Goal: Information Seeking & Learning: Check status

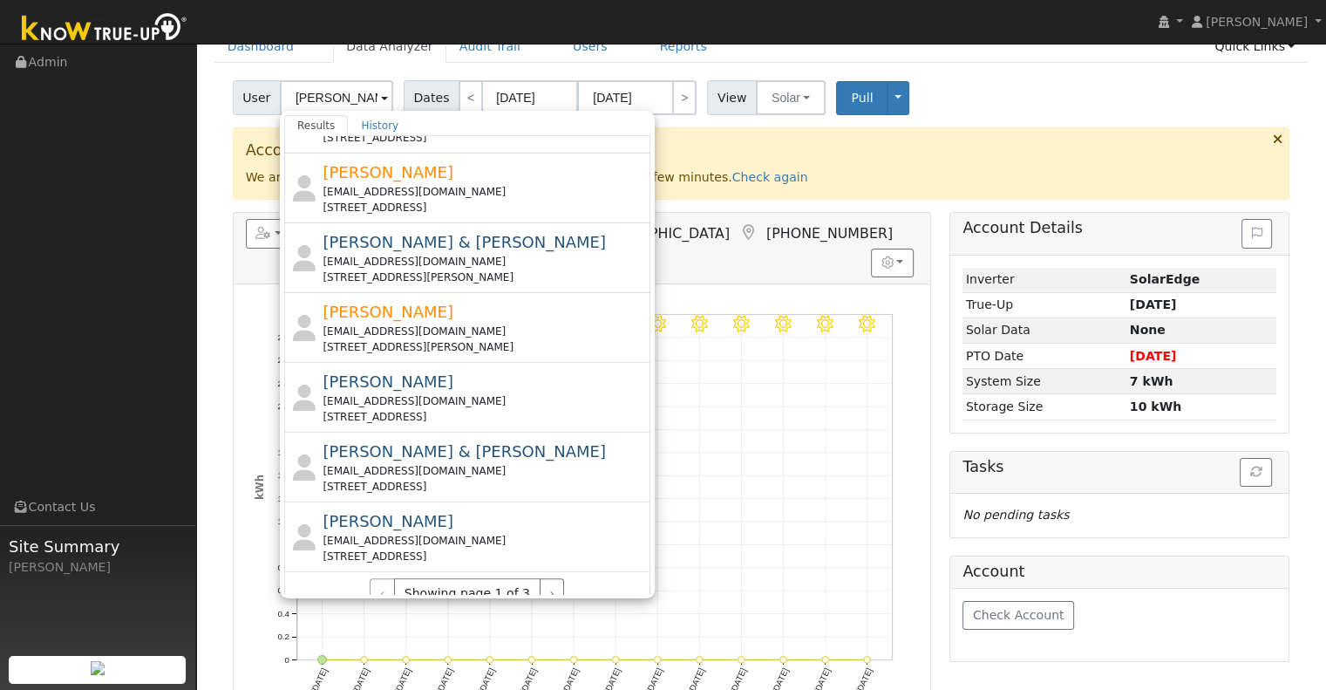
scroll to position [628, 0]
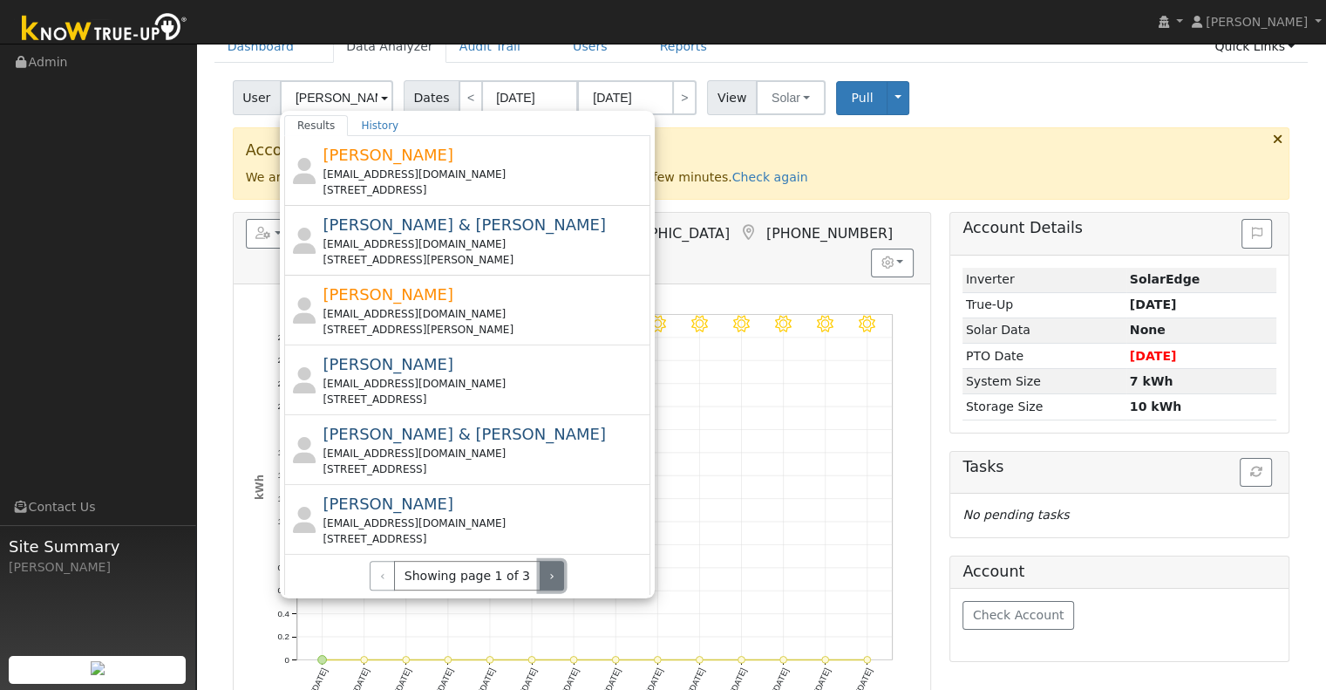
click at [540, 571] on button "›" at bounding box center [552, 576] width 25 height 30
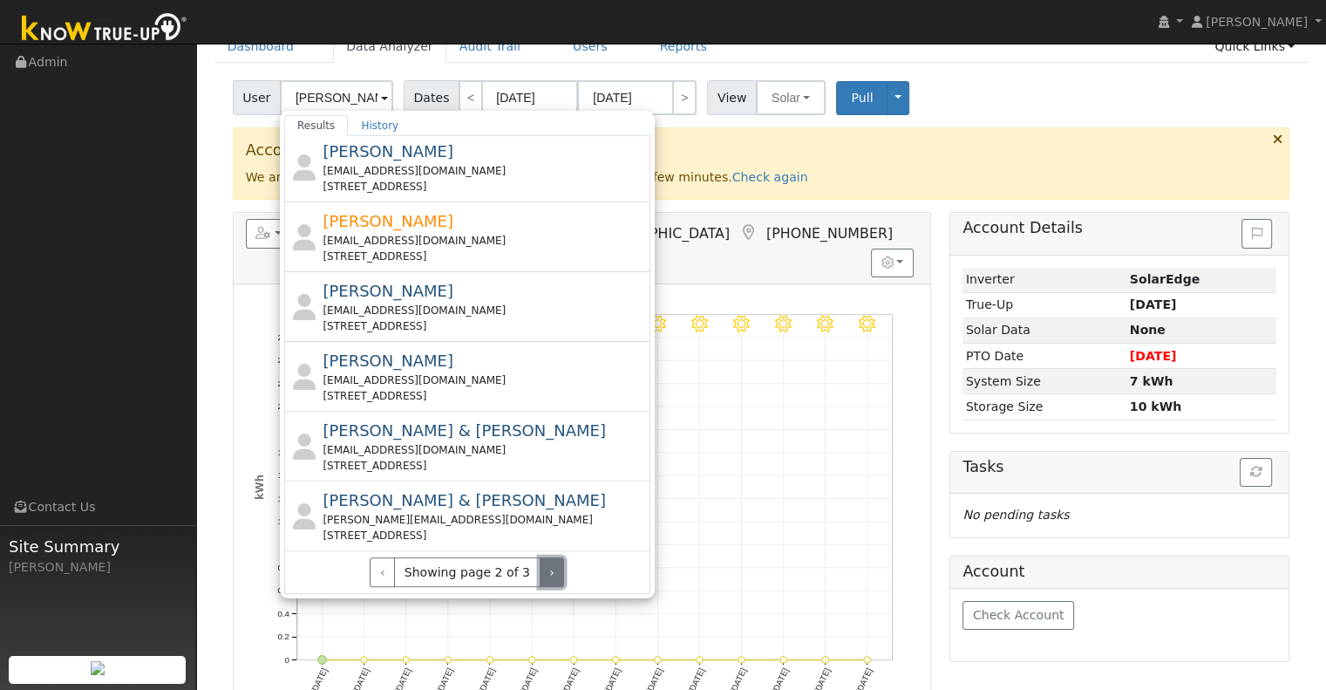
scroll to position [612, 0]
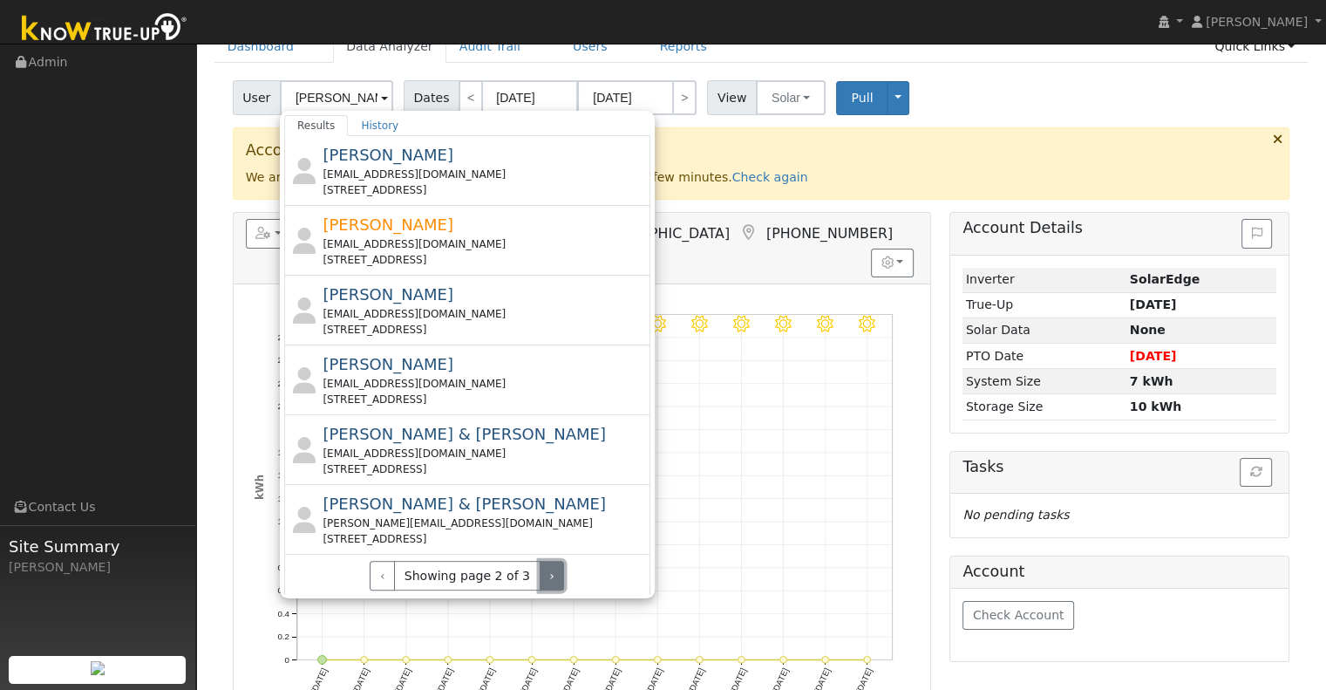
click at [540, 568] on button "›" at bounding box center [552, 576] width 25 height 30
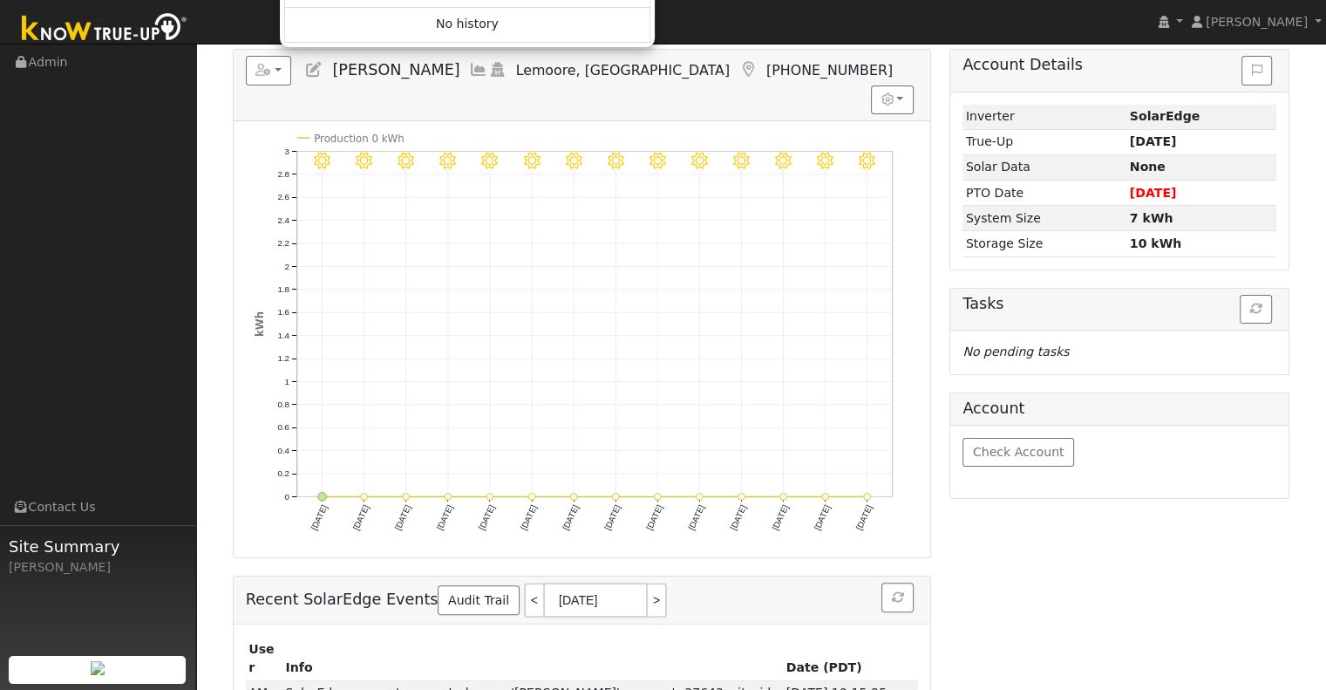
scroll to position [87, 0]
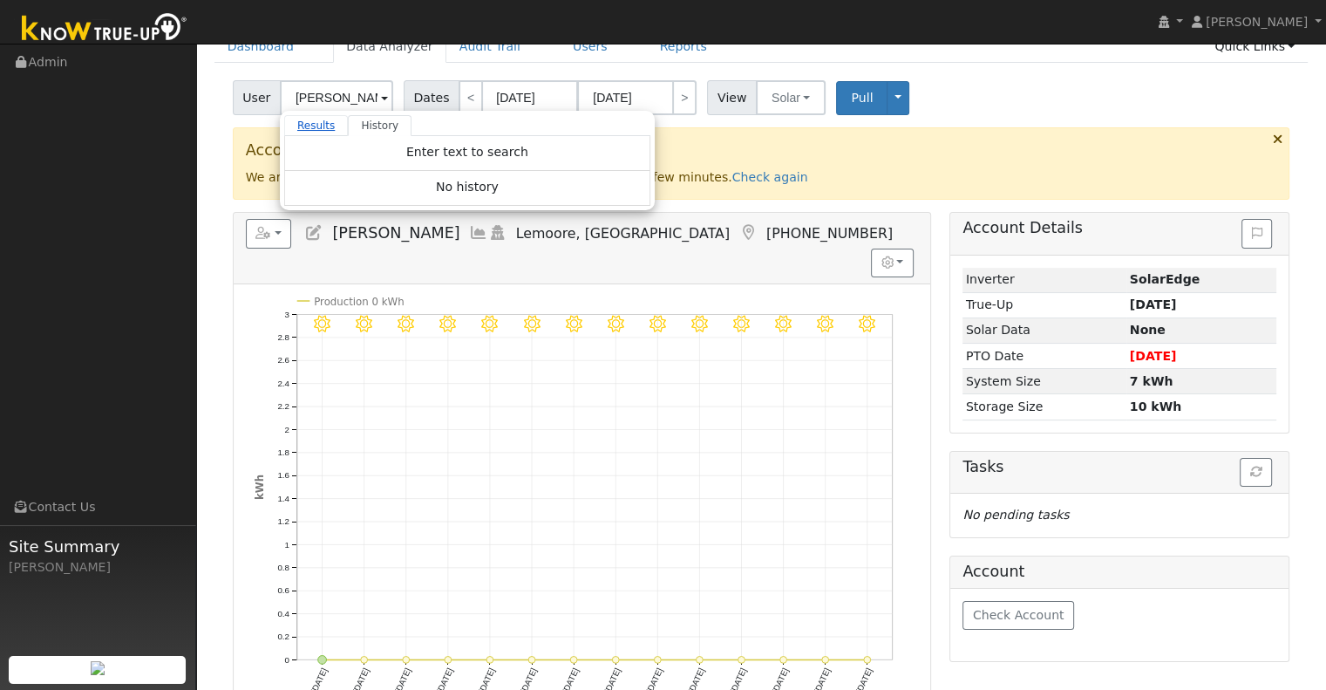
click at [304, 126] on link "Results" at bounding box center [316, 125] width 65 height 21
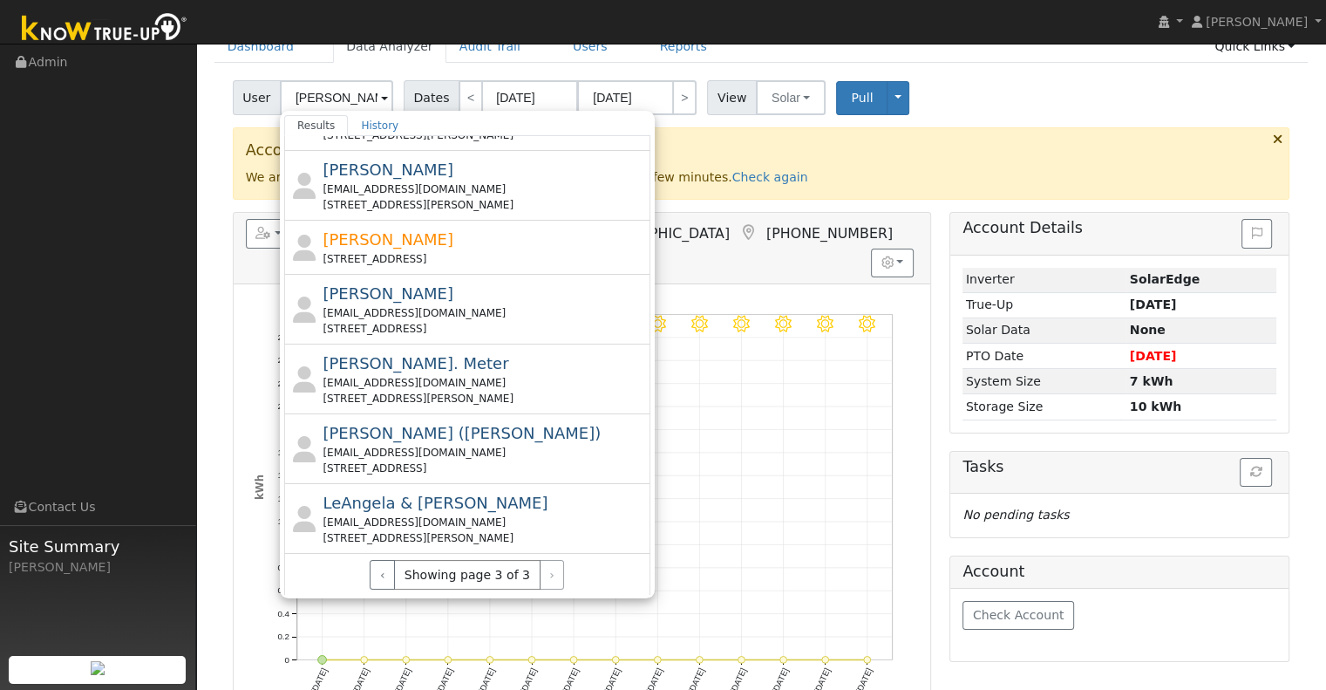
click at [481, 310] on div "[EMAIL_ADDRESS][DOMAIN_NAME]" at bounding box center [484, 313] width 323 height 16
type input "[PERSON_NAME]"
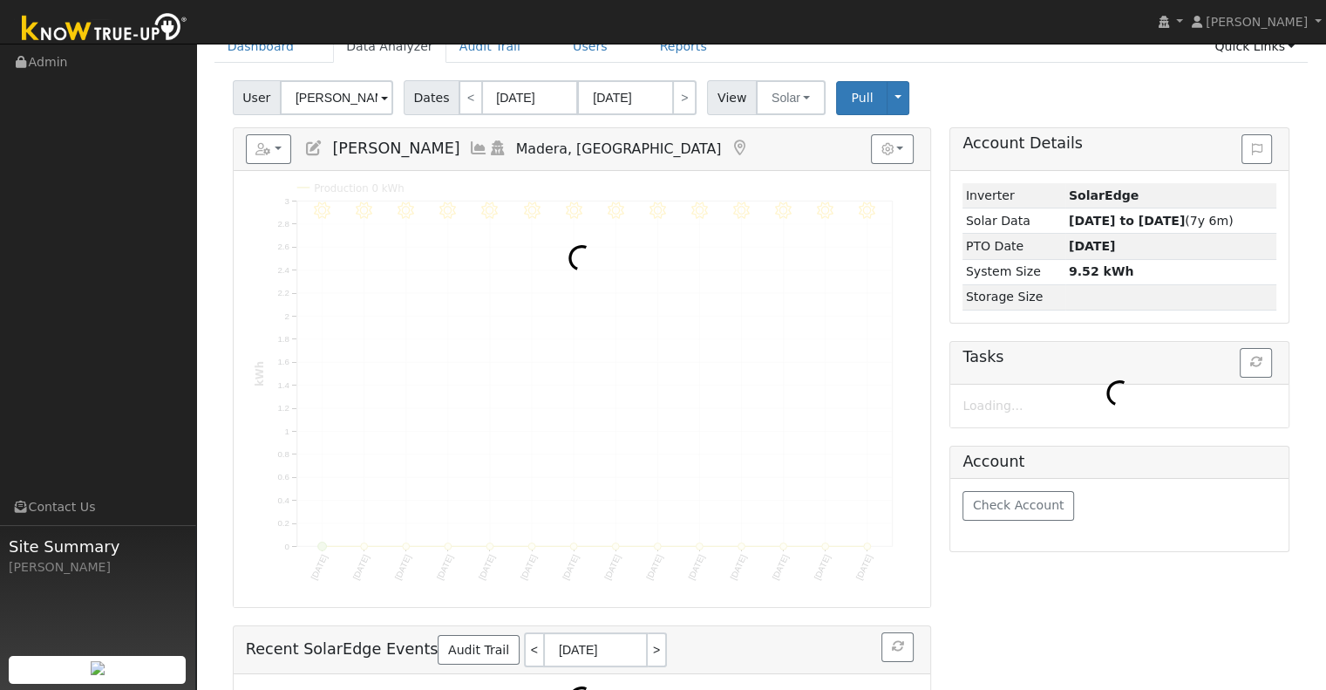
scroll to position [0, 0]
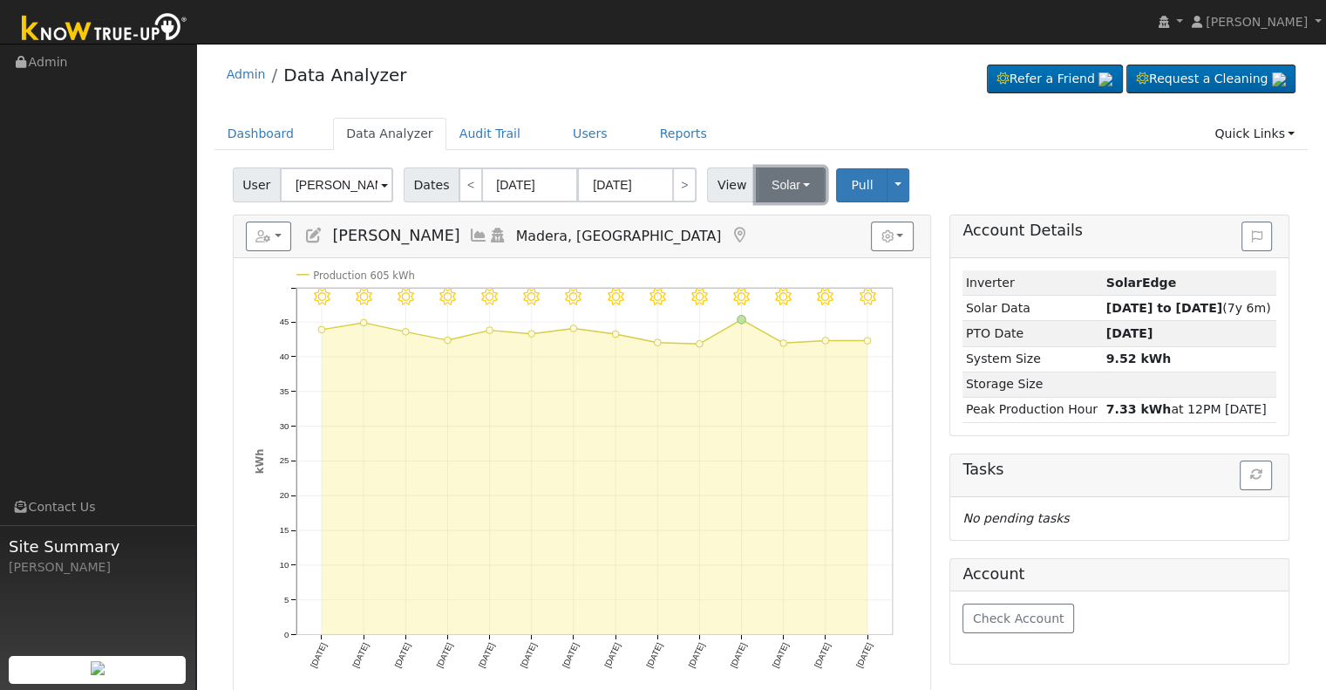
click at [778, 187] on button "Solar" at bounding box center [791, 184] width 70 height 35
click at [781, 222] on link "Utility" at bounding box center [812, 223] width 121 height 24
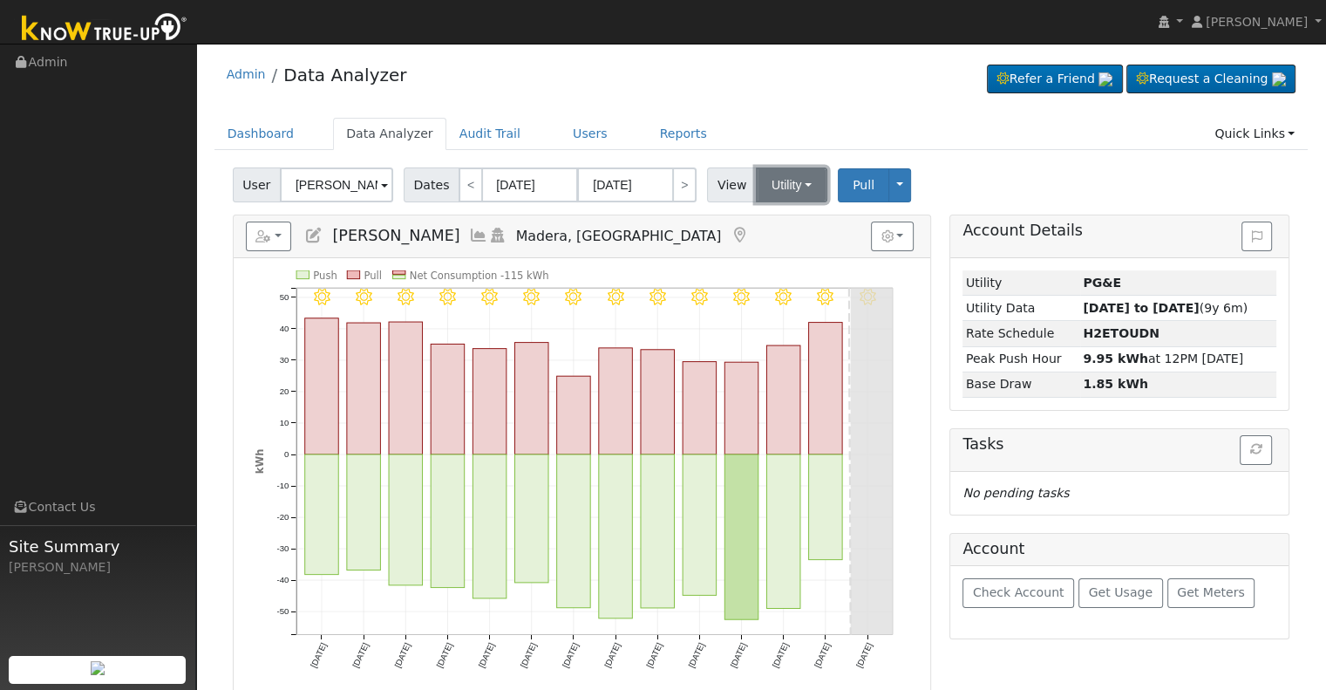
click at [765, 179] on button "Utility" at bounding box center [791, 184] width 71 height 35
click at [762, 247] on link "Solar" at bounding box center [812, 248] width 121 height 24
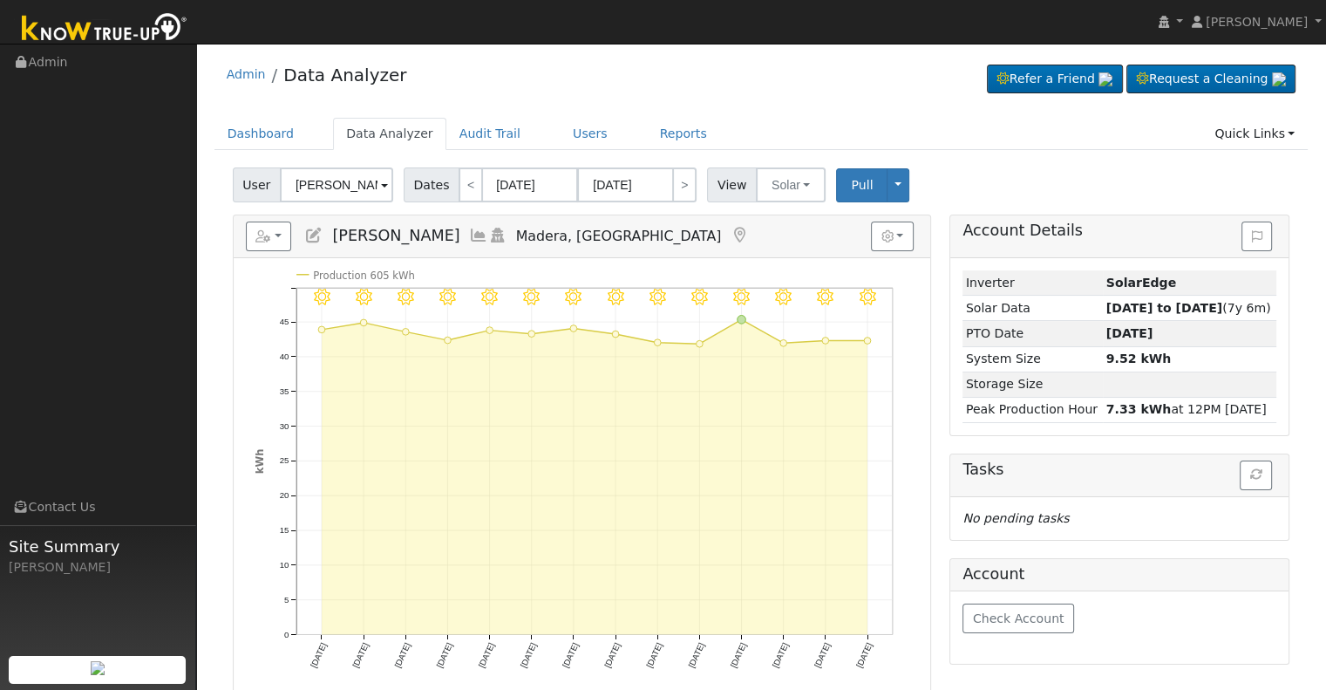
click at [469, 236] on icon at bounding box center [478, 236] width 19 height 16
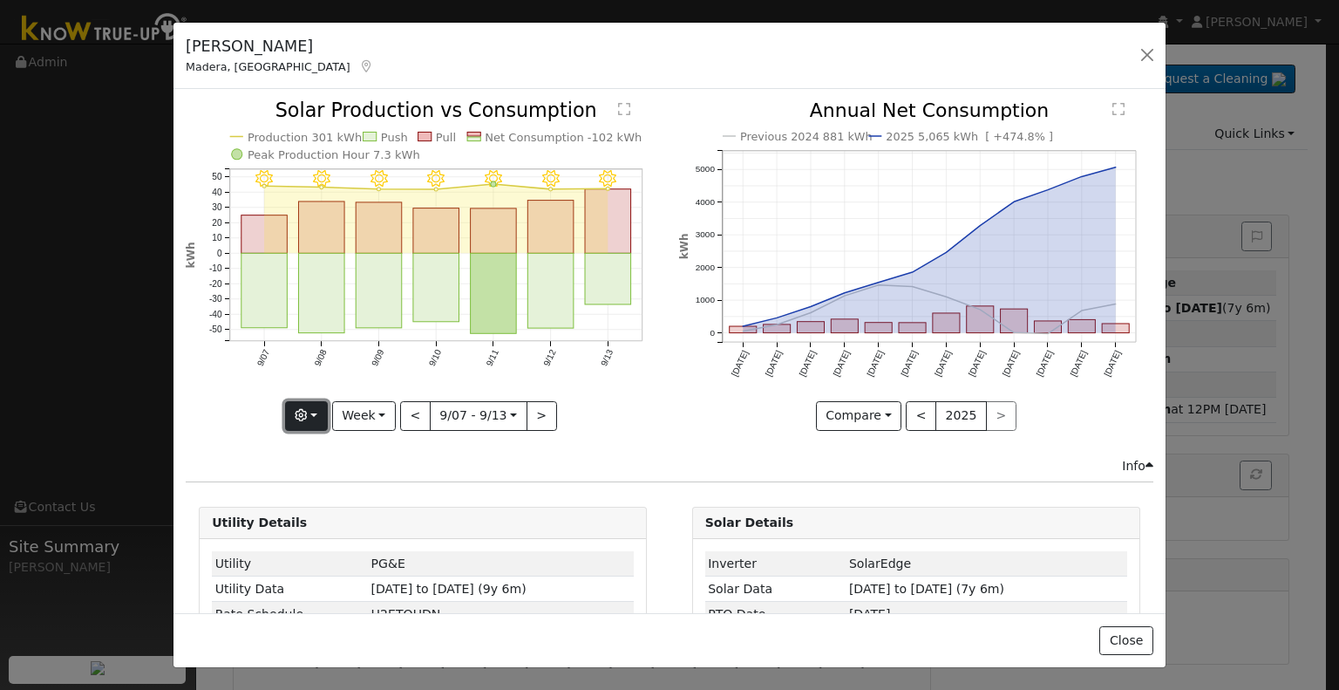
click at [303, 409] on icon "button" at bounding box center [301, 415] width 12 height 12
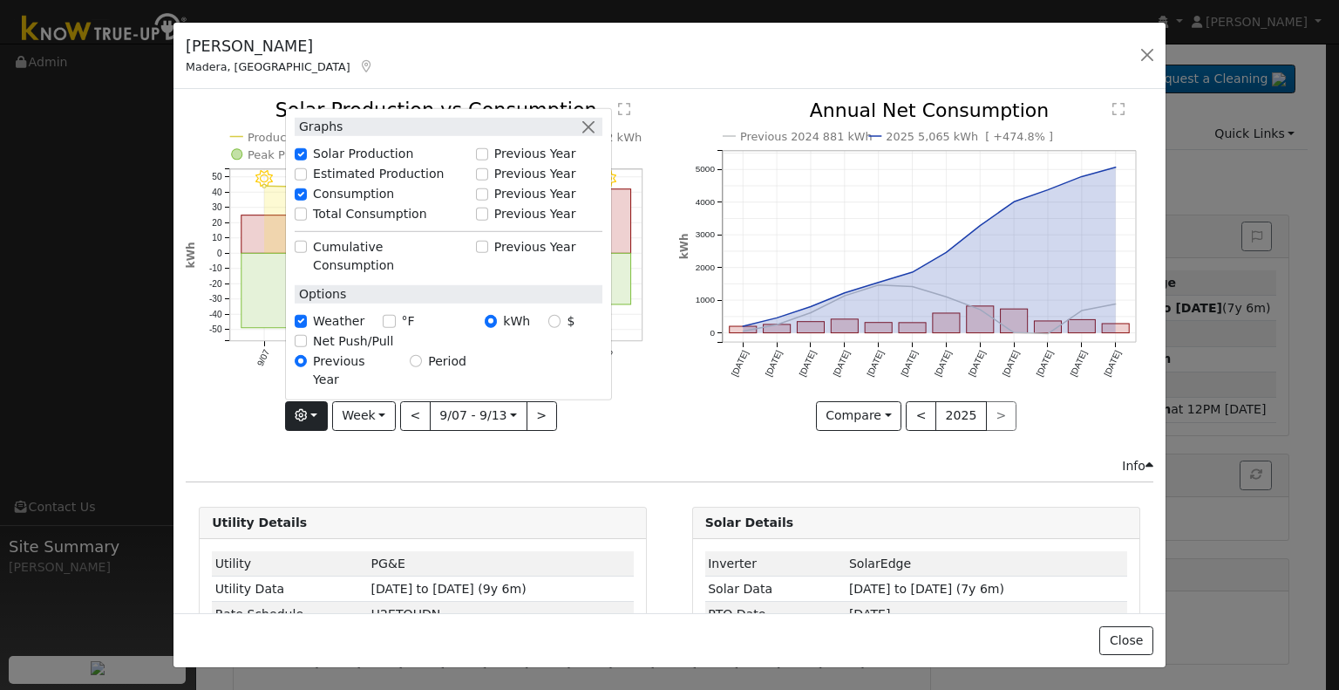
drag, startPoint x: 340, startPoint y: 474, endPoint x: 363, endPoint y: 409, distance: 69.2
click at [340, 472] on div "Issue History Date By Flag Comment Type No Issue History 9/13 - Clear 9/12 - Cl…" at bounding box center [669, 350] width 992 height 523
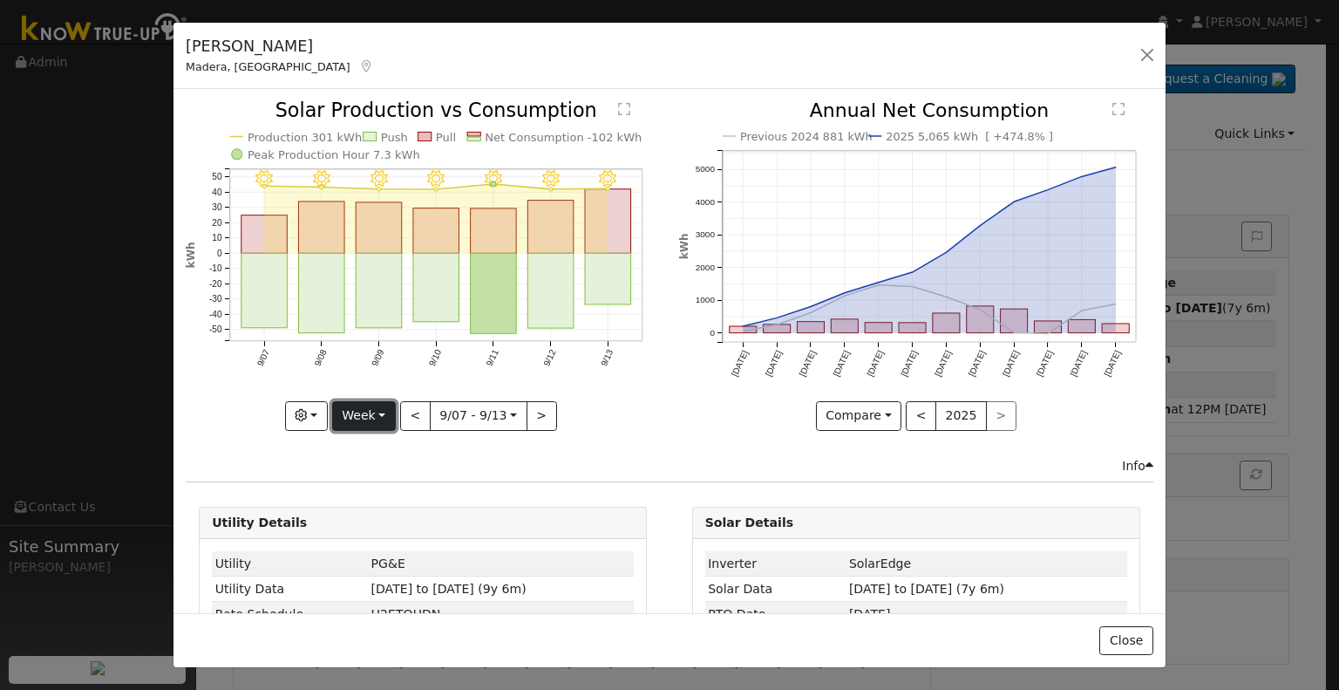
click at [363, 407] on button "Week" at bounding box center [364, 416] width 64 height 30
drag, startPoint x: 357, startPoint y: 514, endPoint x: 365, endPoint y: 488, distance: 27.6
click at [357, 514] on link "Year" at bounding box center [393, 524] width 121 height 24
type input "[DATE]"
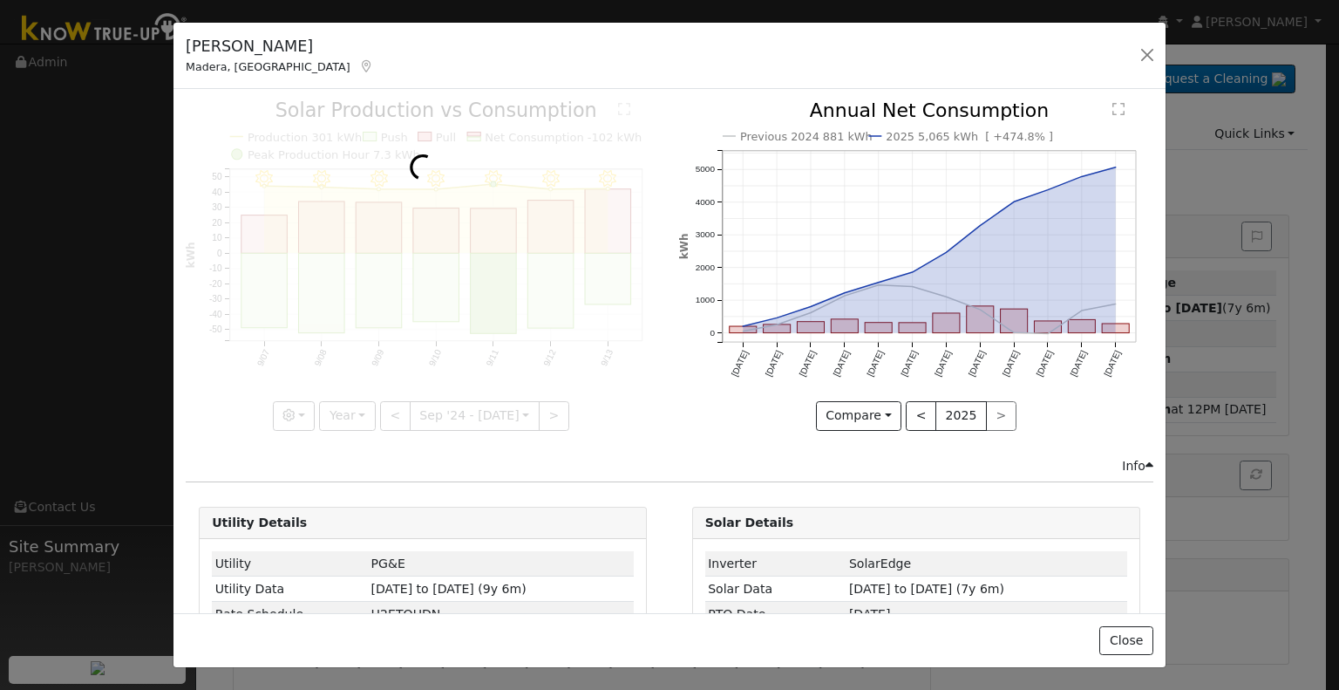
click at [1065, 50] on div "[PERSON_NAME] Madera, [GEOGRAPHIC_DATA] None None [STREET_ADDRESS] Primary Acco…" at bounding box center [669, 56] width 992 height 67
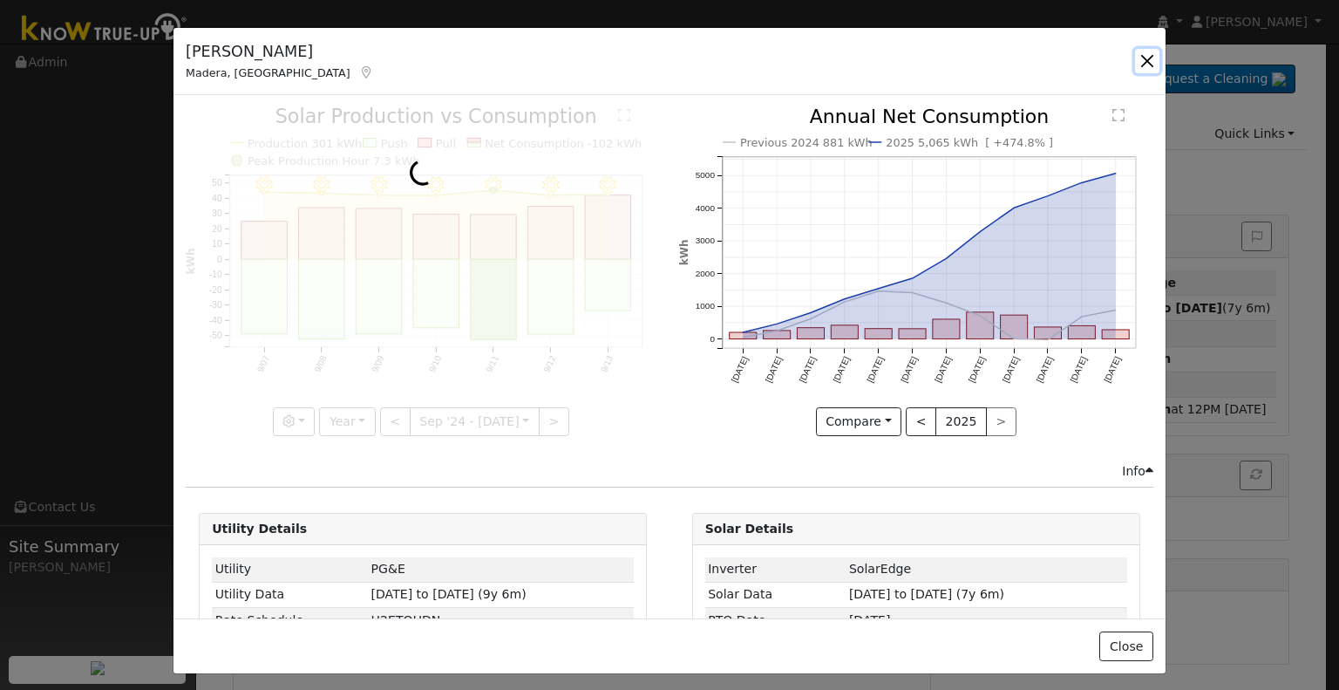
click at [1144, 62] on button "button" at bounding box center [1147, 61] width 24 height 24
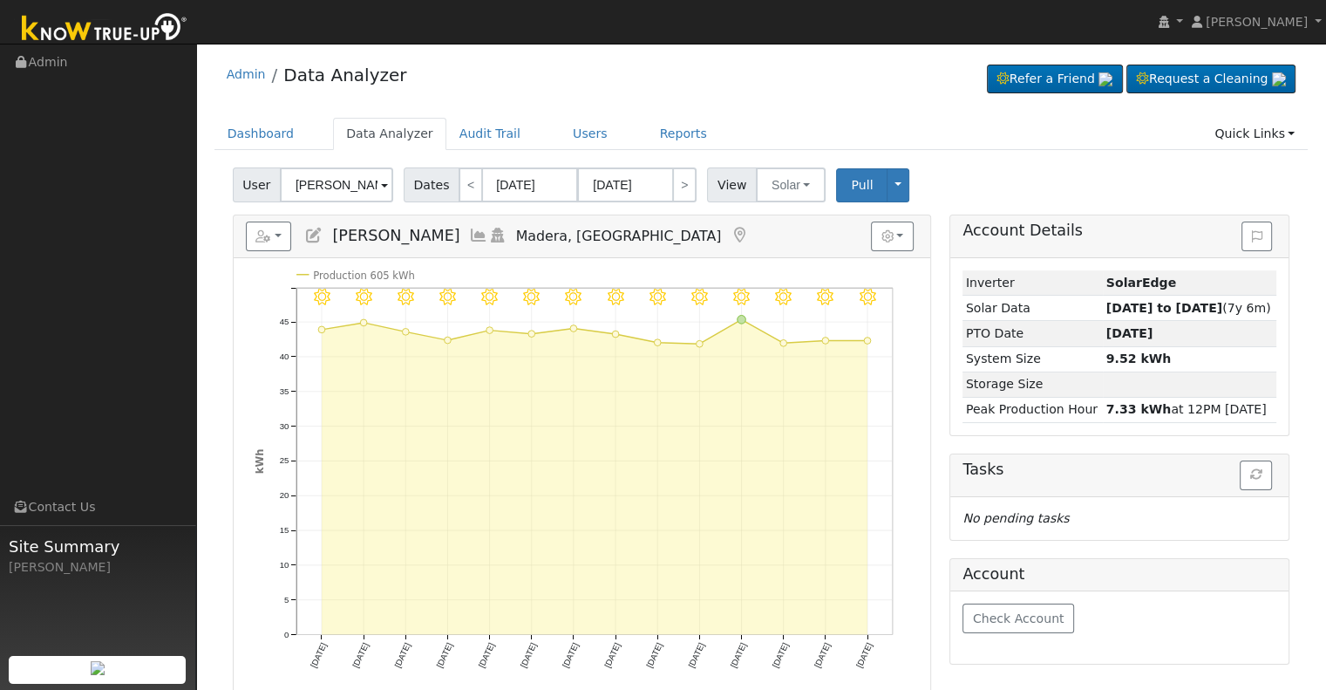
click at [426, 236] on h5 "Reports Scenario Health Check Energy Audit Account Timeline User Audit Trail In…" at bounding box center [582, 236] width 672 height 30
click at [469, 232] on icon at bounding box center [478, 236] width 19 height 16
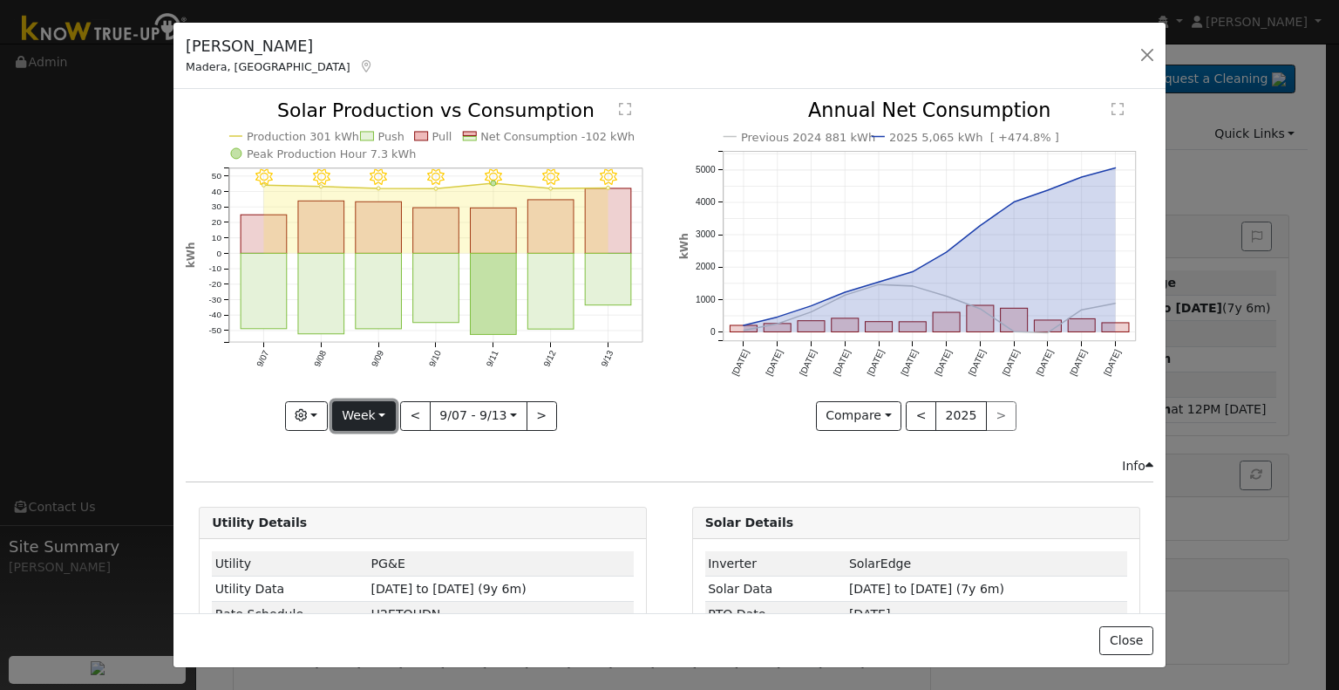
click at [349, 412] on button "Week" at bounding box center [364, 416] width 64 height 30
click at [357, 522] on link "Year" at bounding box center [393, 524] width 121 height 24
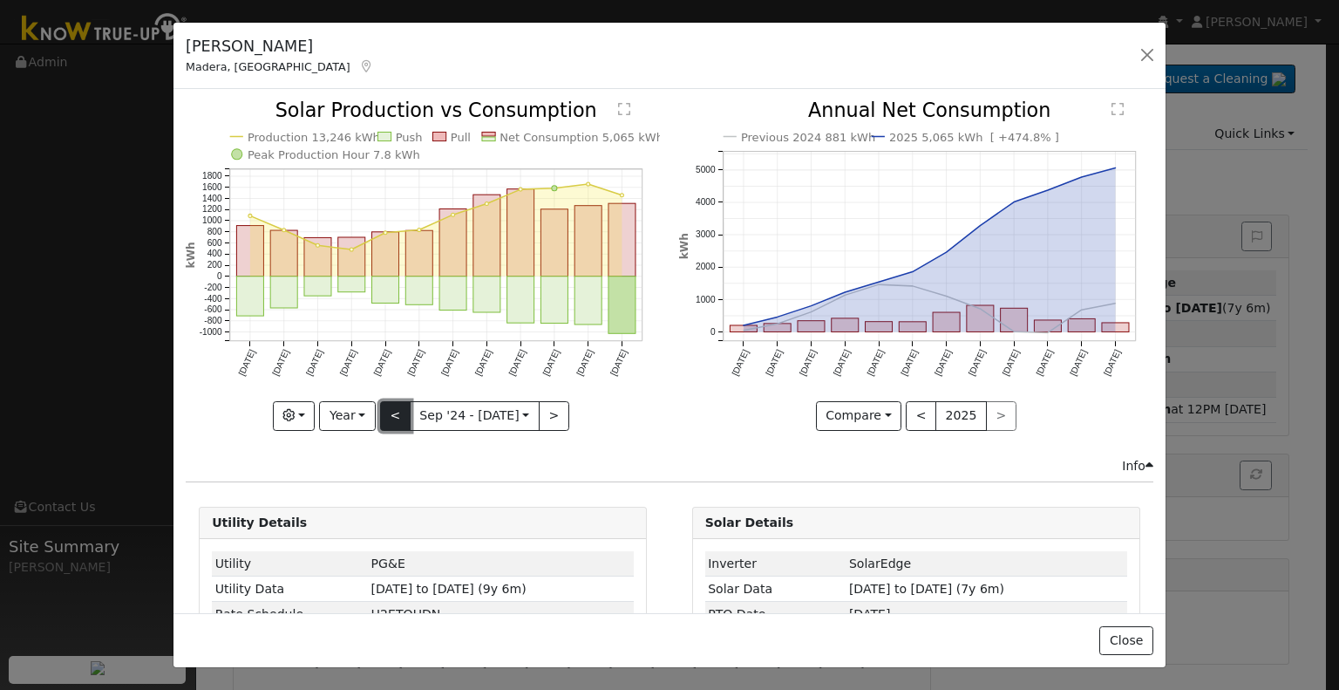
click at [387, 416] on button "<" at bounding box center [395, 416] width 31 height 30
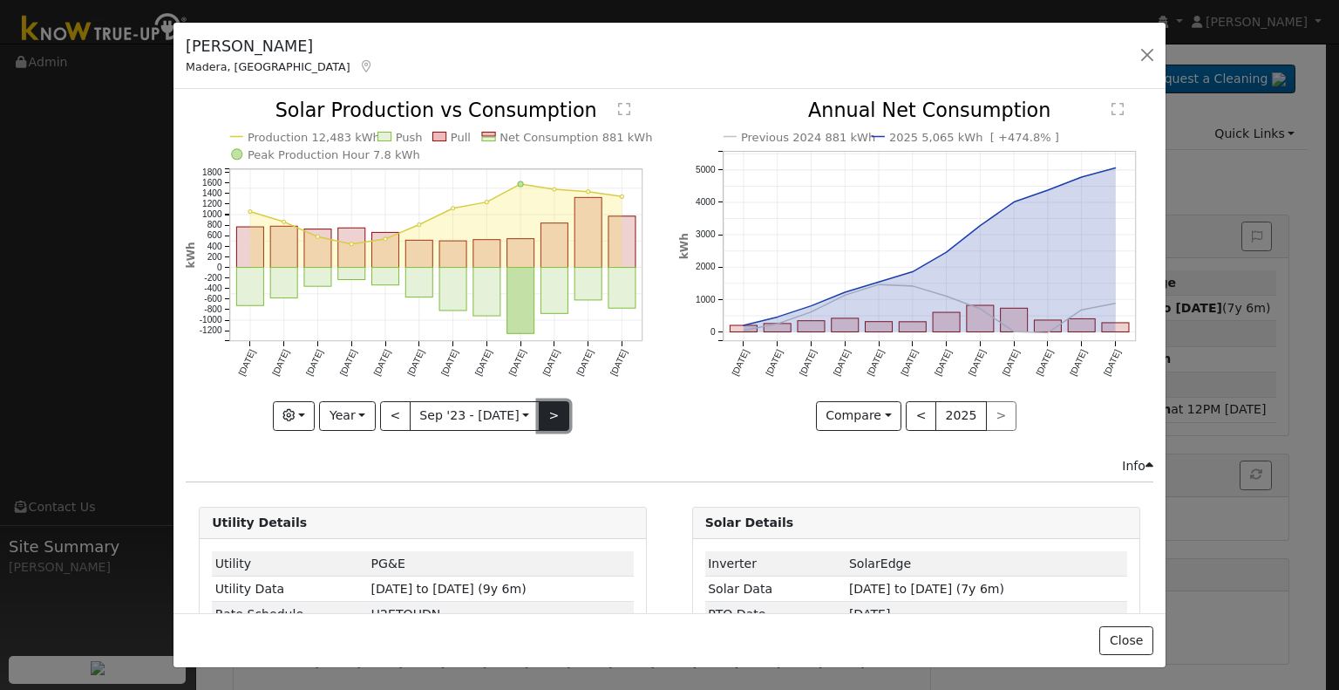
click at [553, 417] on button ">" at bounding box center [554, 416] width 31 height 30
type input "[DATE]"
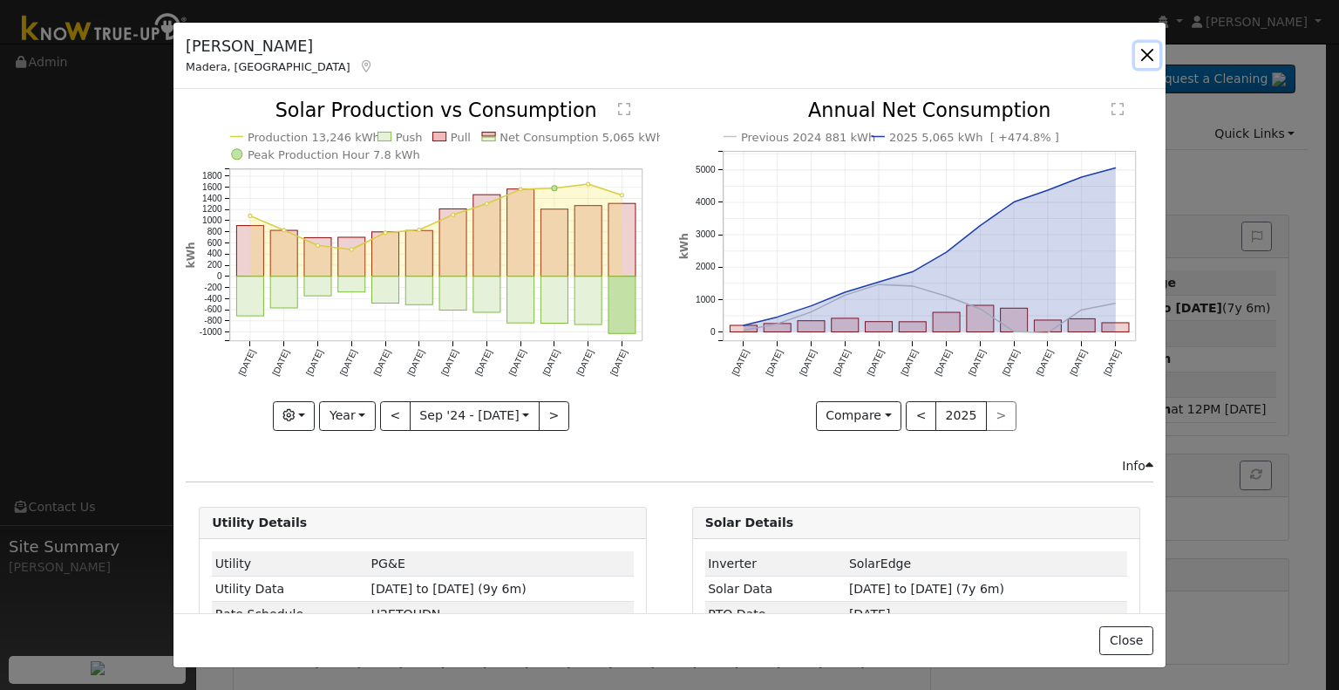
click at [1144, 51] on button "button" at bounding box center [1147, 55] width 24 height 24
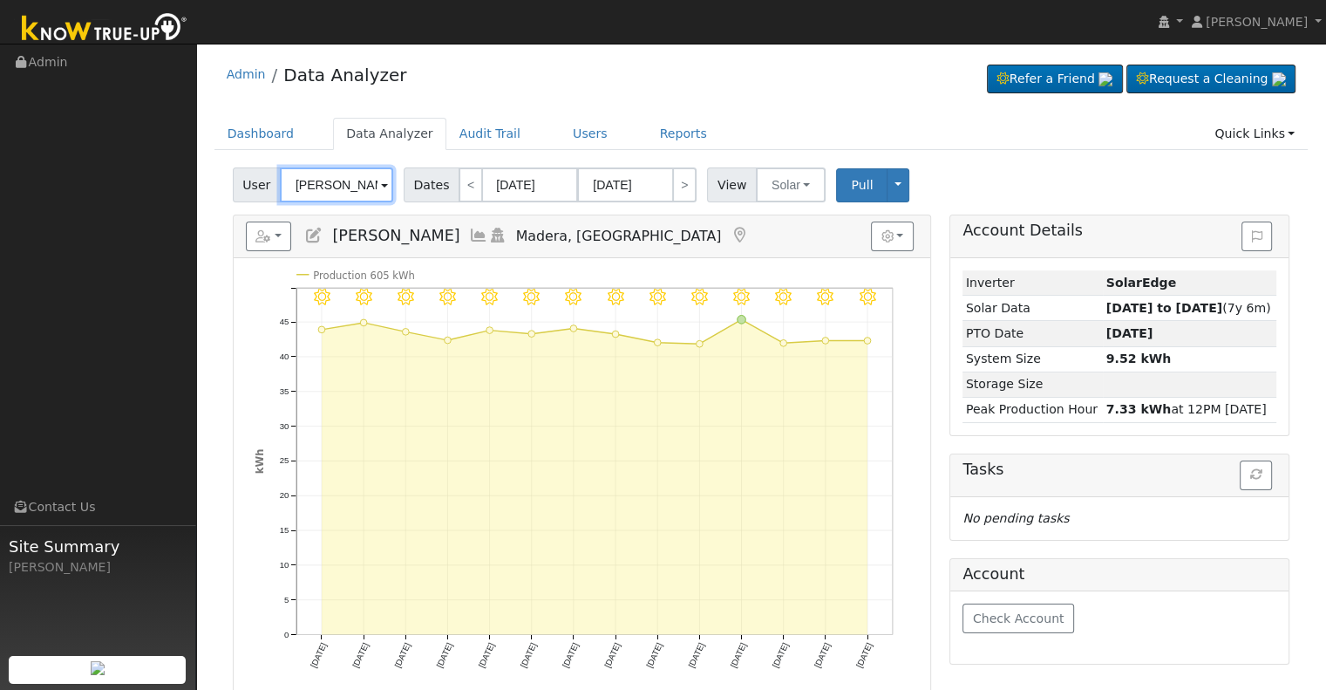
click at [350, 186] on input "[PERSON_NAME]" at bounding box center [336, 184] width 113 height 35
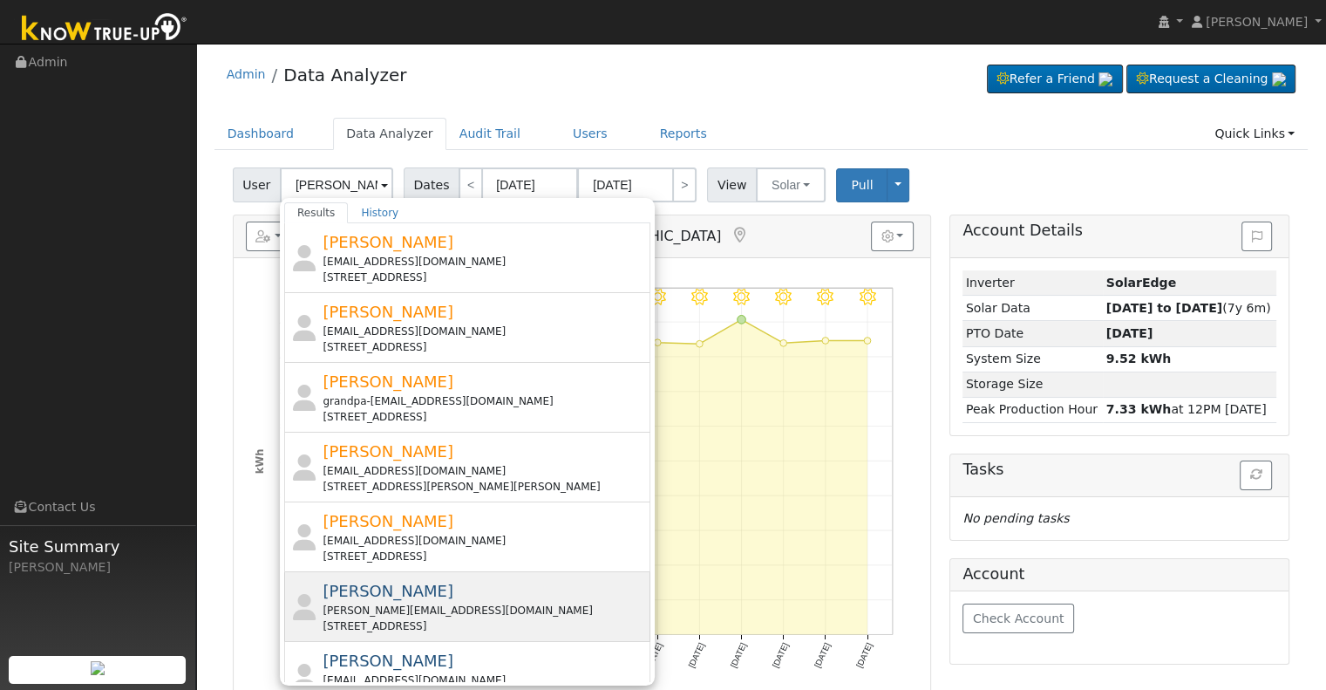
click at [442, 596] on div "[PERSON_NAME] [PERSON_NAME][EMAIL_ADDRESS][DOMAIN_NAME] [STREET_ADDRESS]" at bounding box center [484, 606] width 323 height 55
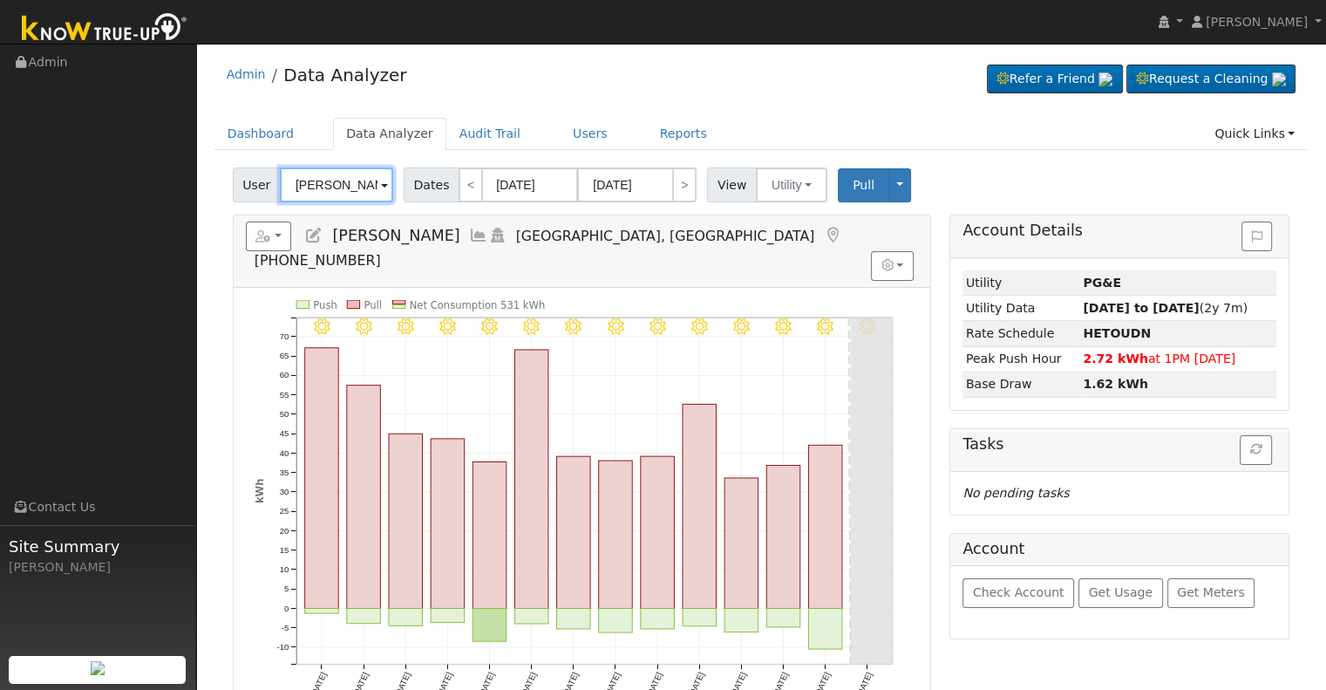
click at [332, 178] on input "[PERSON_NAME]" at bounding box center [336, 184] width 113 height 35
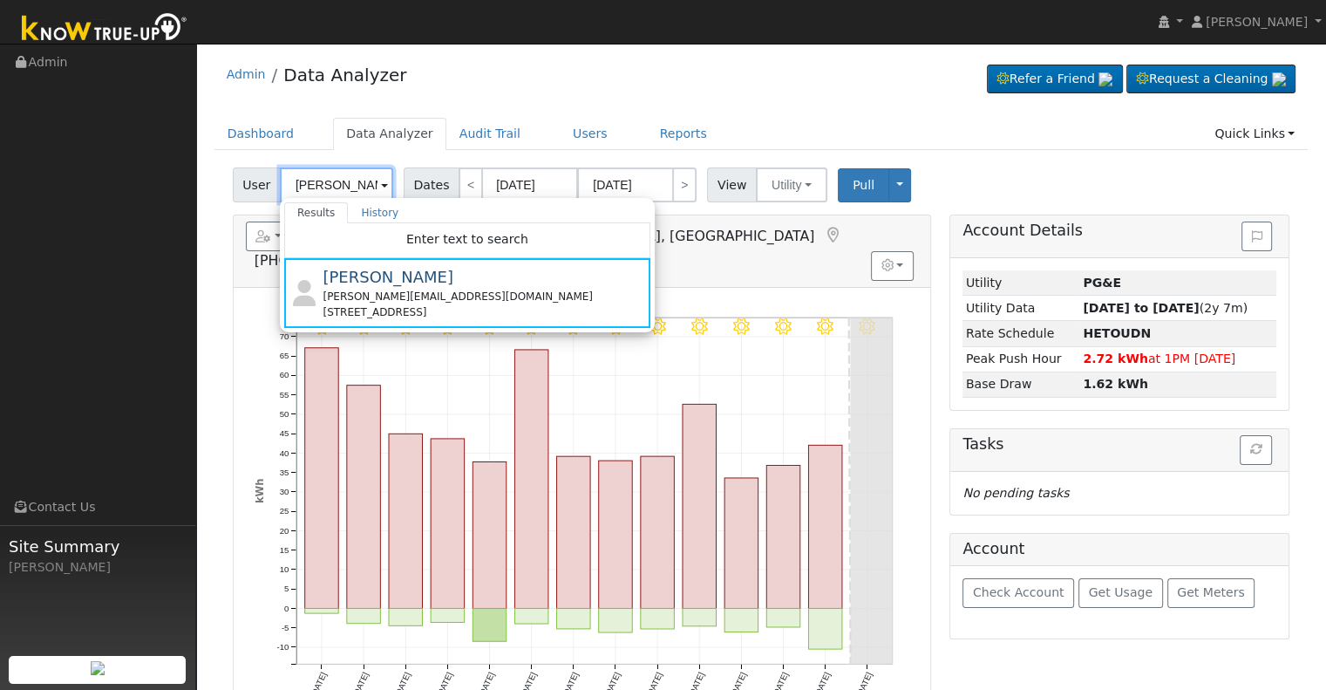
click at [314, 178] on input "[PERSON_NAME]" at bounding box center [336, 184] width 113 height 35
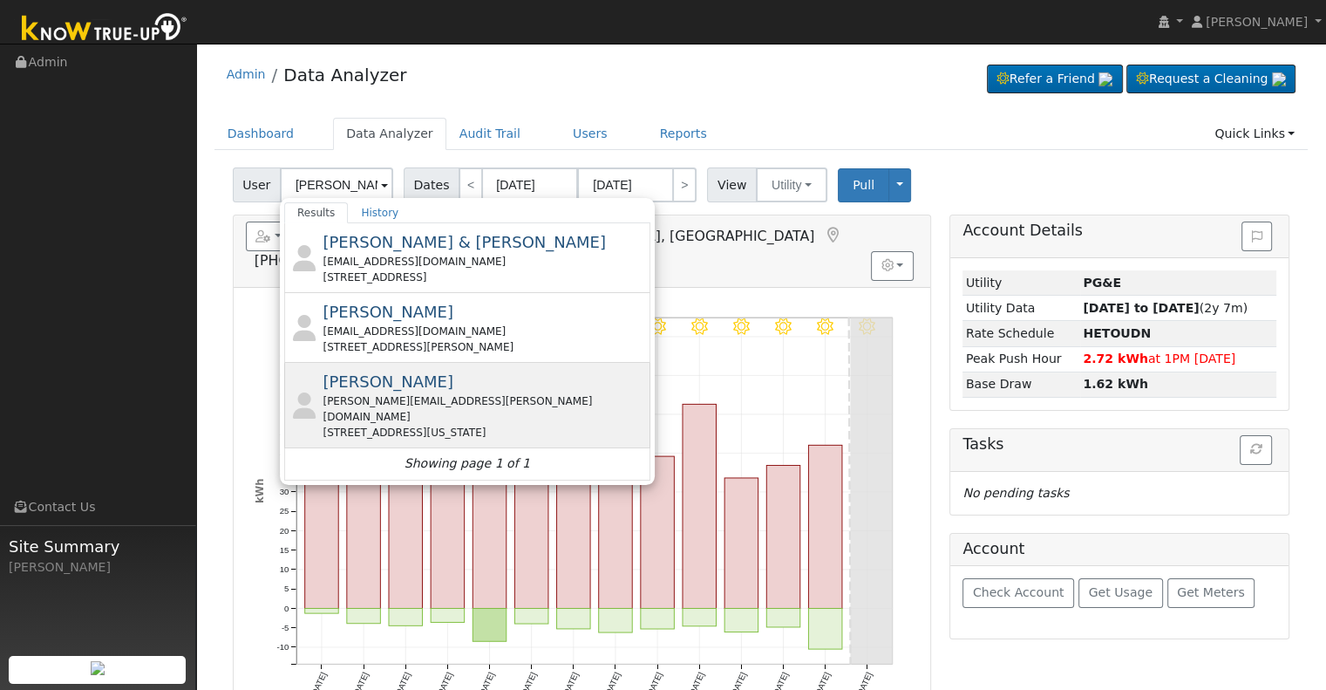
click at [363, 393] on div "[PERSON_NAME][EMAIL_ADDRESS][PERSON_NAME][DOMAIN_NAME]" at bounding box center [484, 408] width 323 height 31
type input "[PERSON_NAME]"
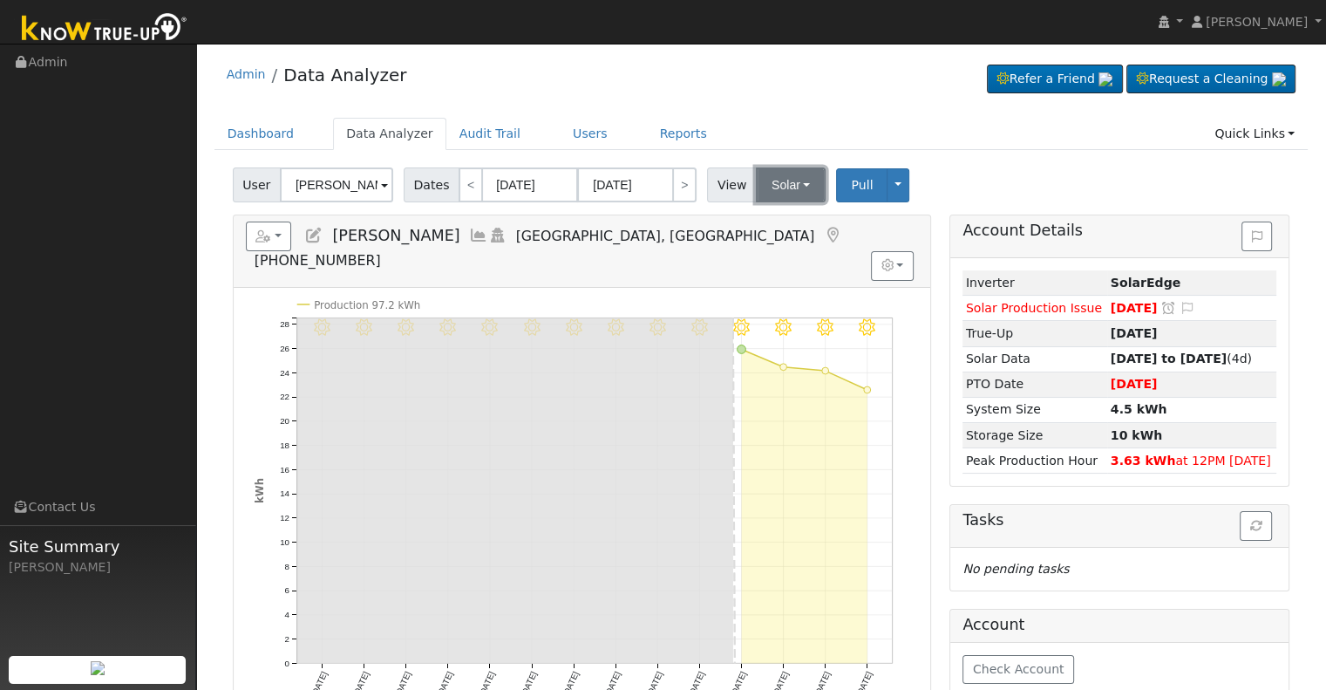
click at [760, 181] on button "Solar" at bounding box center [791, 184] width 70 height 35
click at [764, 221] on link "Utility" at bounding box center [812, 223] width 121 height 24
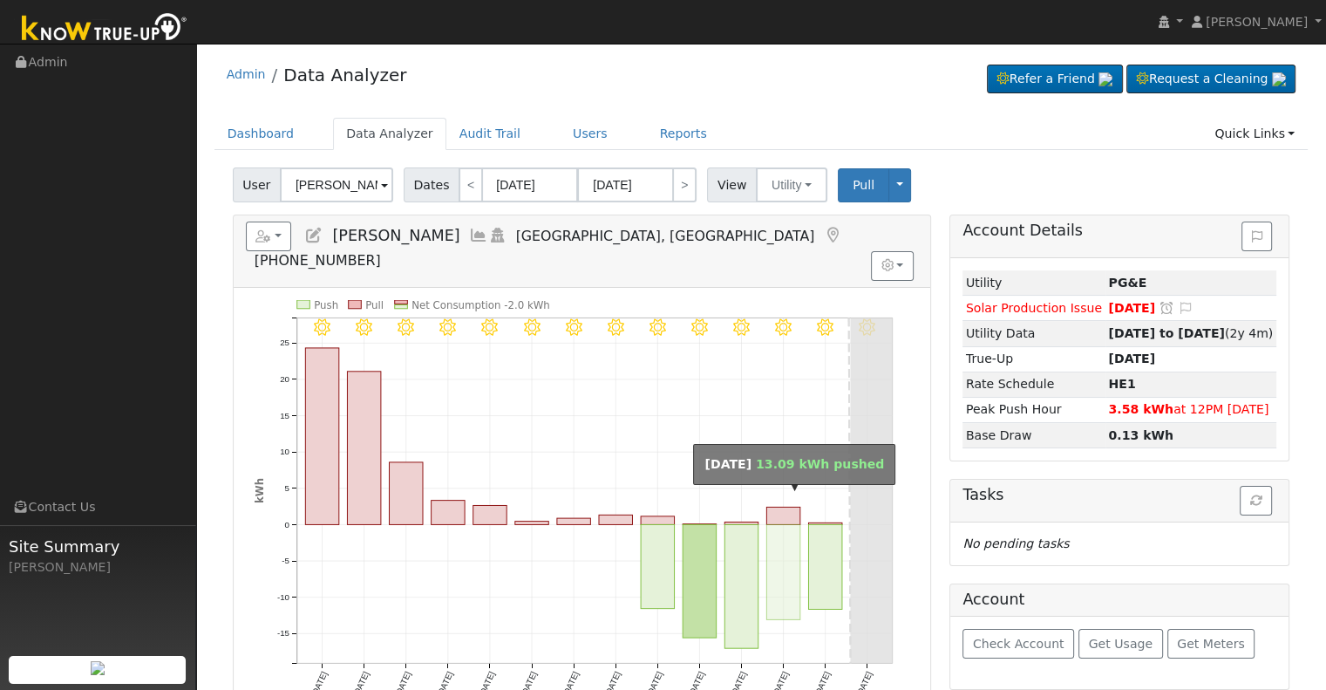
click at [779, 524] on rect "onclick=""" at bounding box center [782, 571] width 33 height 95
type input "[DATE]"
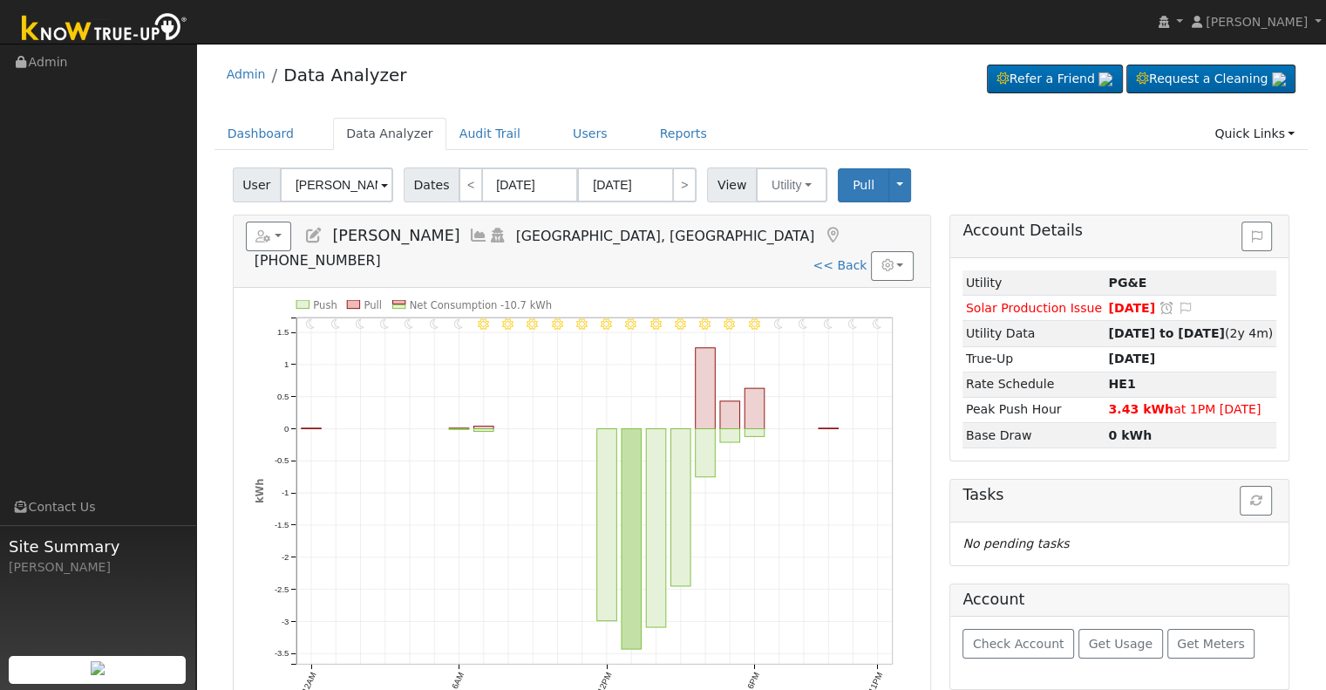
drag, startPoint x: 851, startPoint y: 238, endPoint x: 847, endPoint y: 216, distance: 22.1
click at [851, 258] on link "<< Back" at bounding box center [839, 265] width 54 height 14
type input "[DATE]"
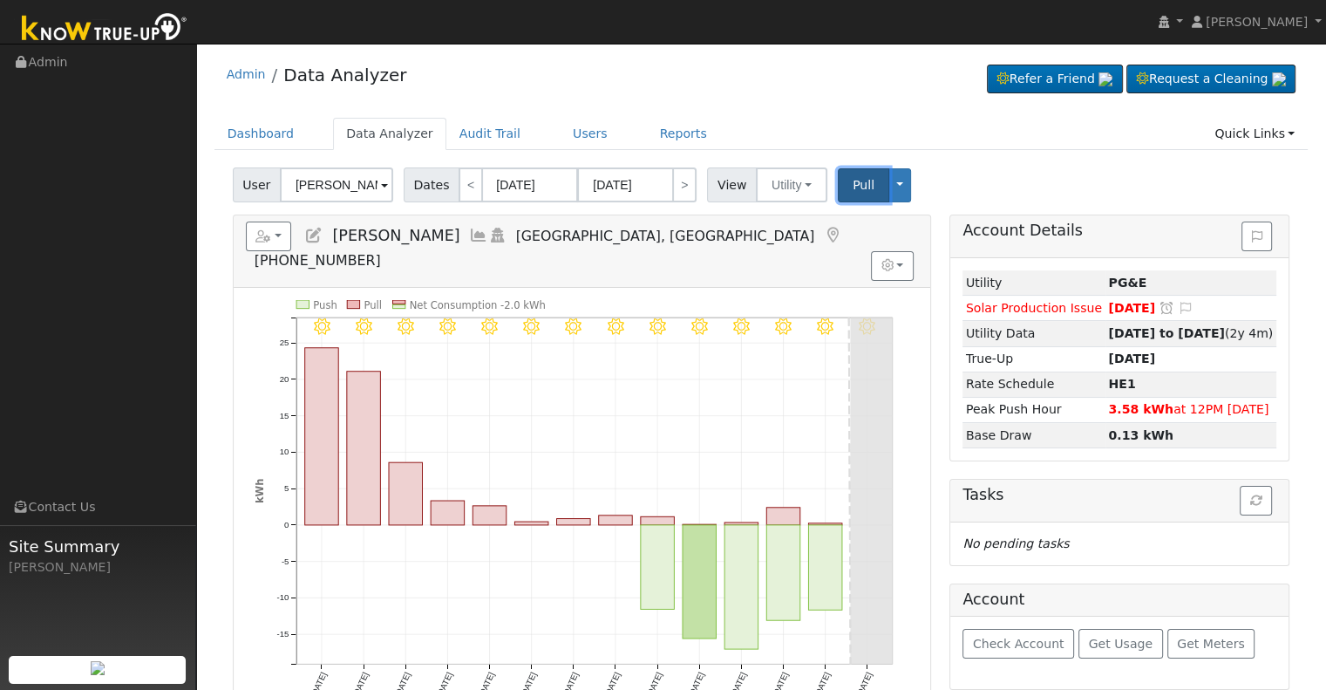
click at [838, 181] on button "Pull" at bounding box center [863, 185] width 51 height 34
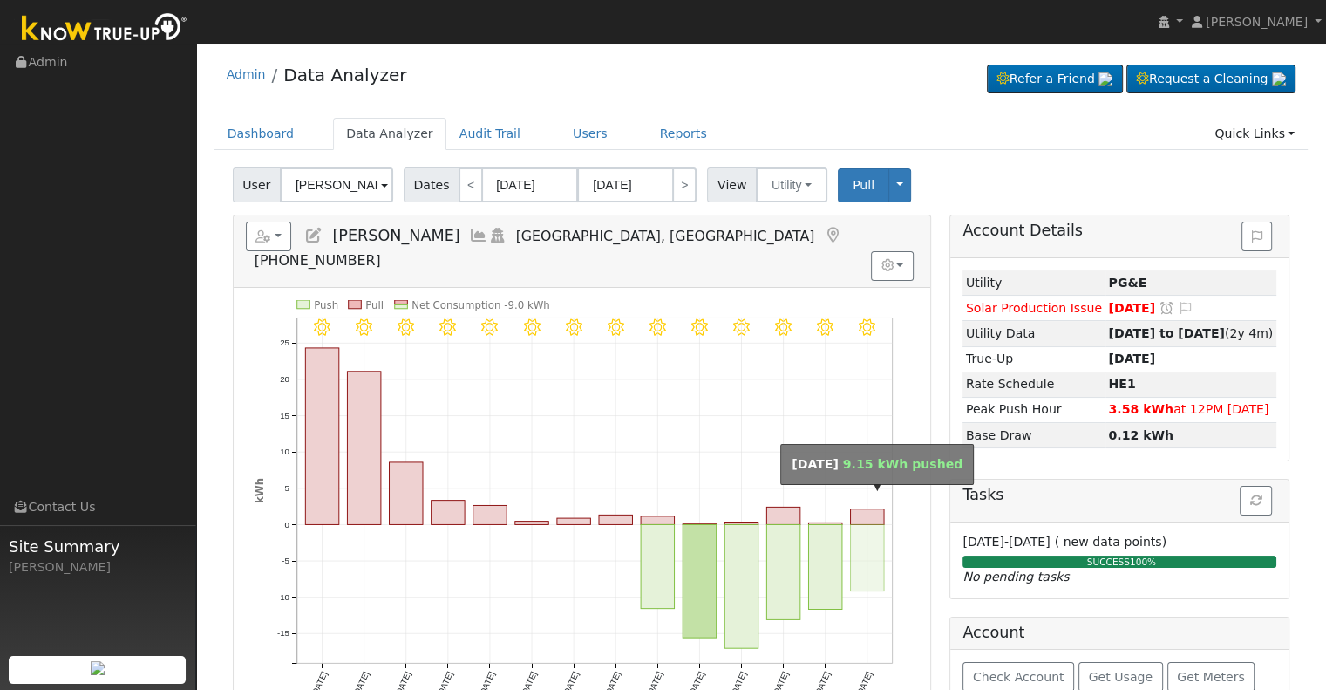
click at [858, 524] on rect "onclick=""" at bounding box center [866, 557] width 33 height 66
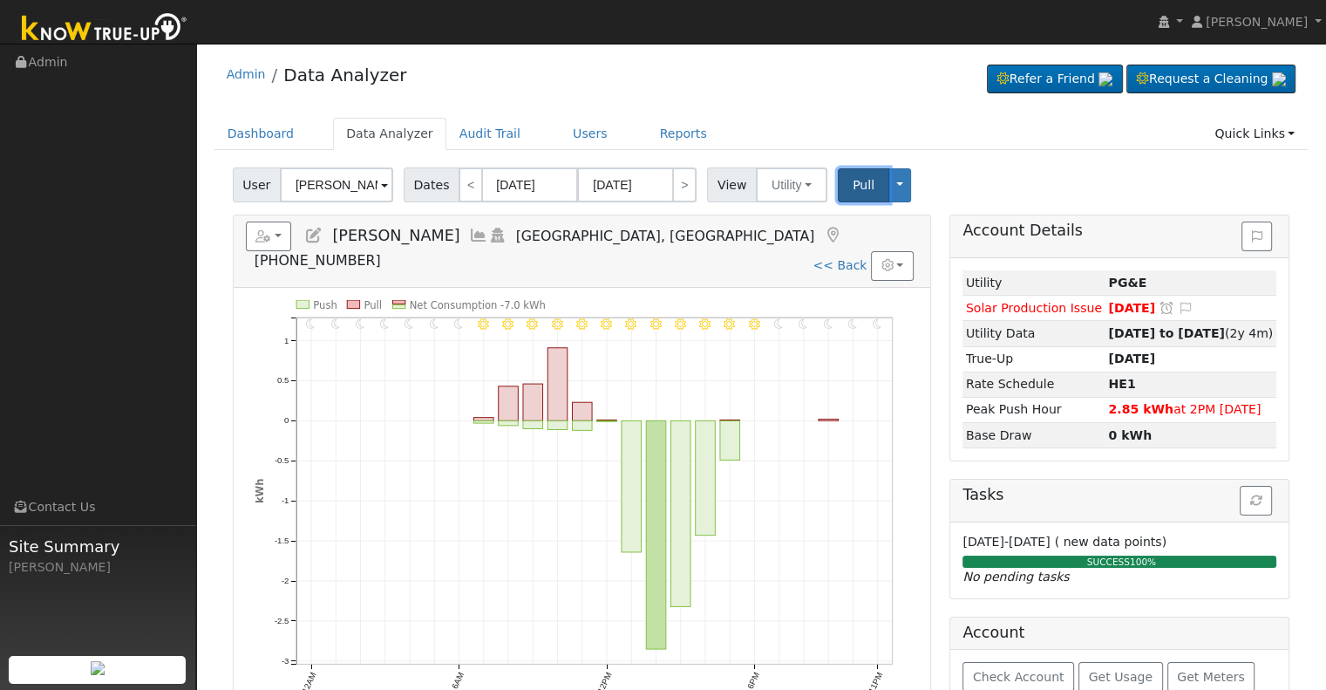
click at [853, 187] on span "Pull" at bounding box center [864, 185] width 22 height 14
click at [833, 258] on link "<< Back" at bounding box center [839, 265] width 54 height 14
type input "[DATE]"
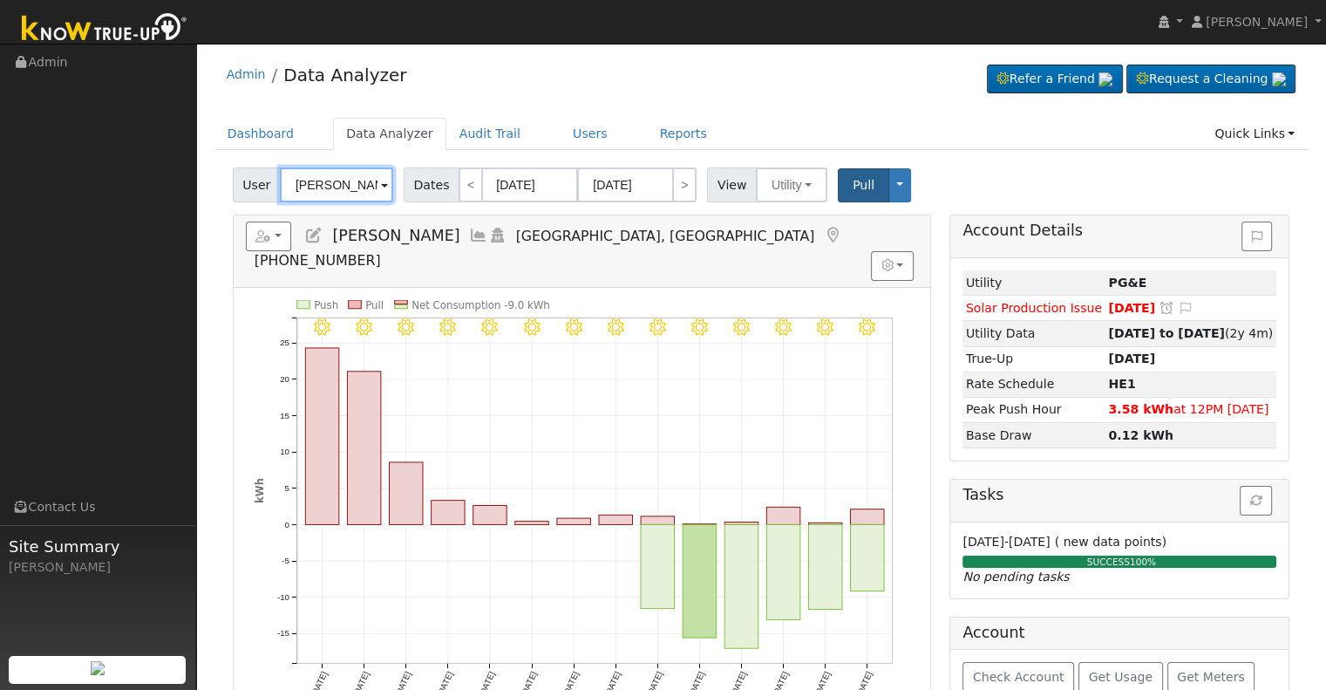
click at [341, 186] on input "[PERSON_NAME]" at bounding box center [336, 184] width 113 height 35
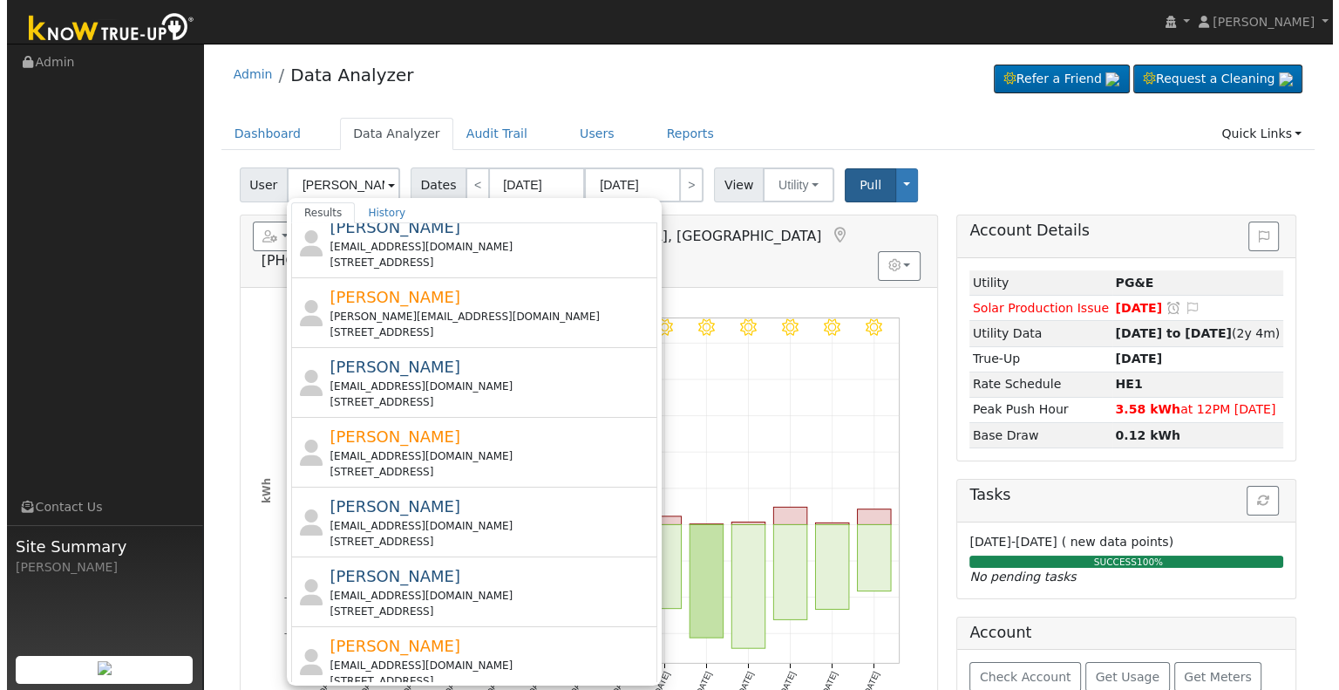
scroll to position [436, 0]
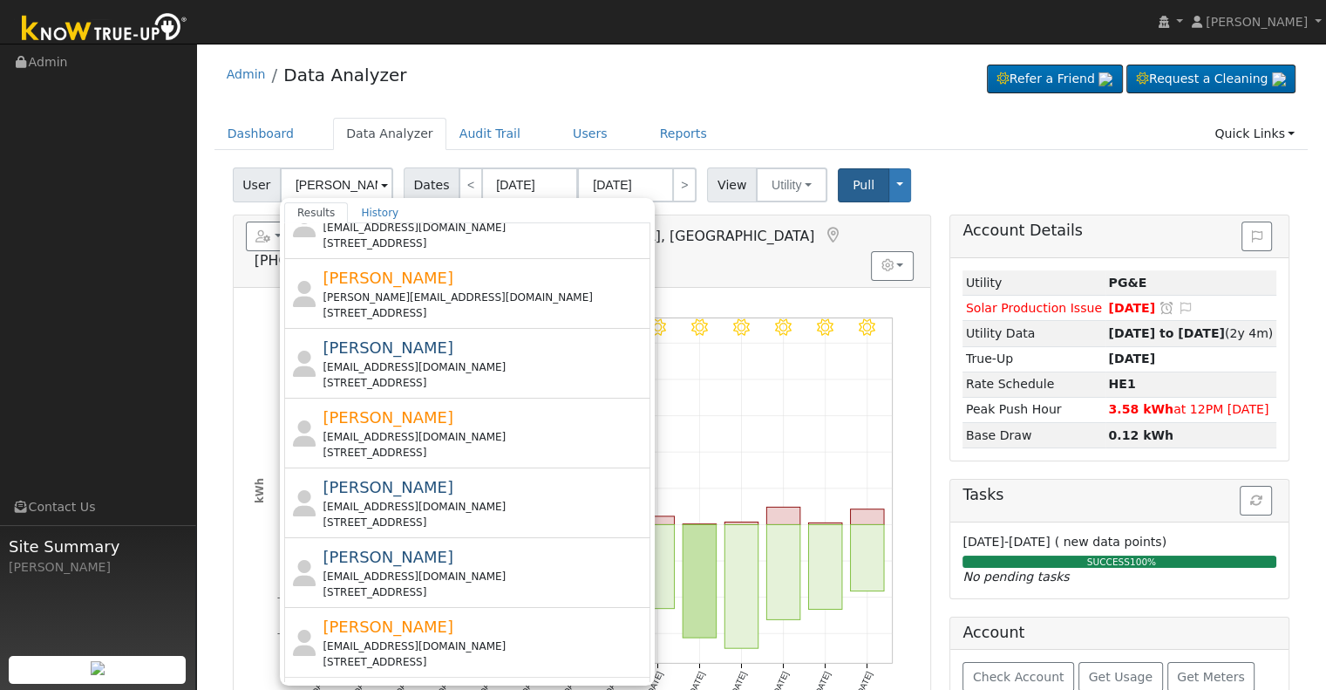
click at [407, 560] on span "[PERSON_NAME]" at bounding box center [388, 556] width 131 height 18
type input "[PERSON_NAME]"
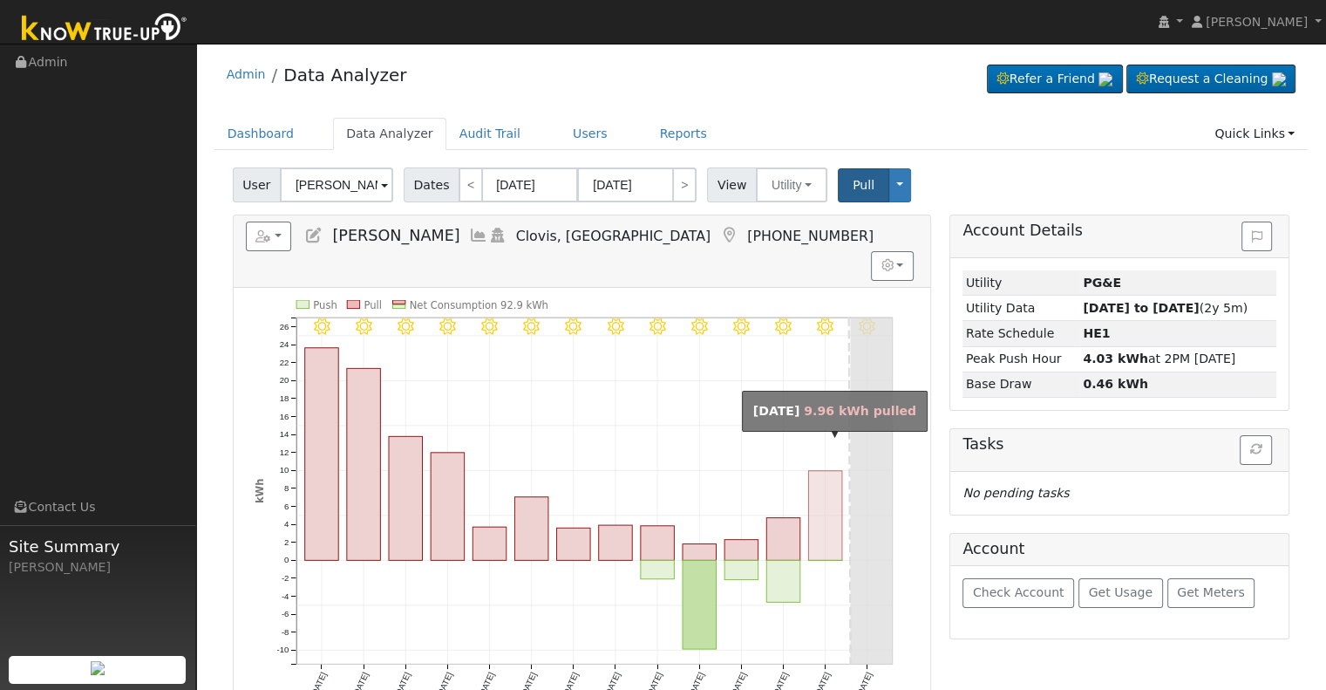
click at [826, 471] on rect "onclick=""" at bounding box center [825, 516] width 34 height 90
type input "[DATE]"
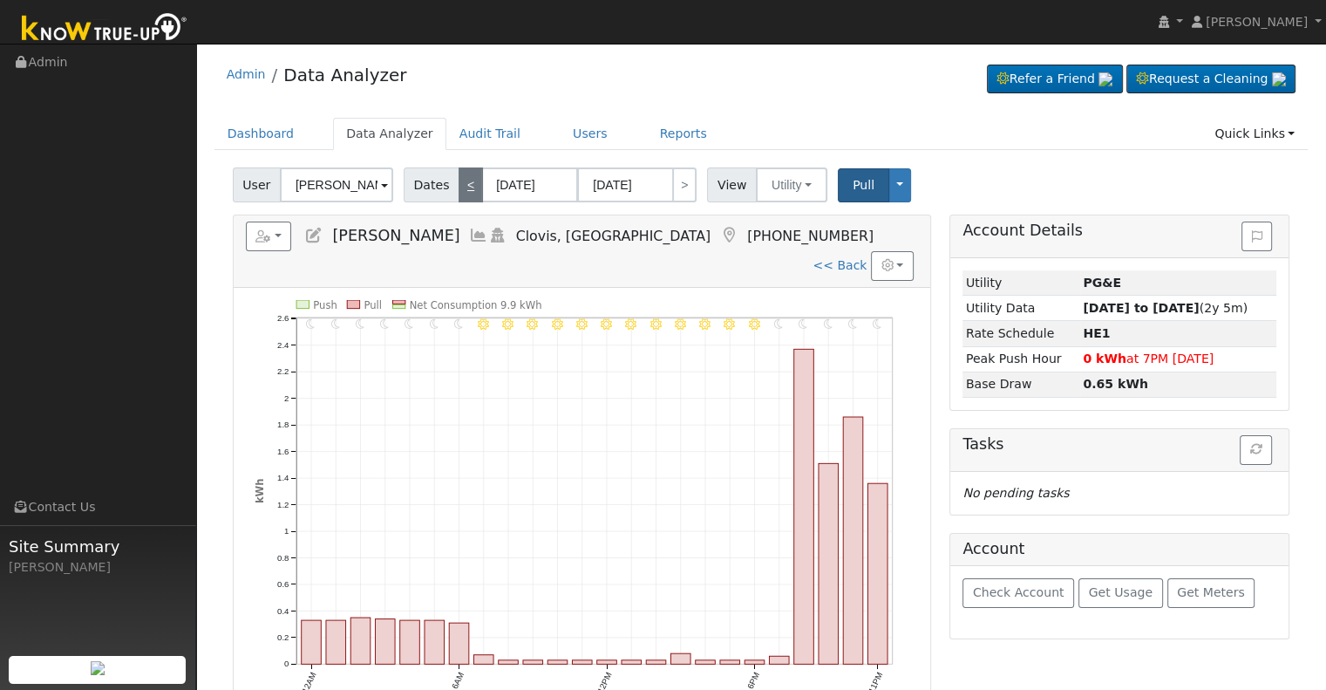
click at [463, 191] on link "<" at bounding box center [471, 184] width 24 height 35
type input "[DATE]"
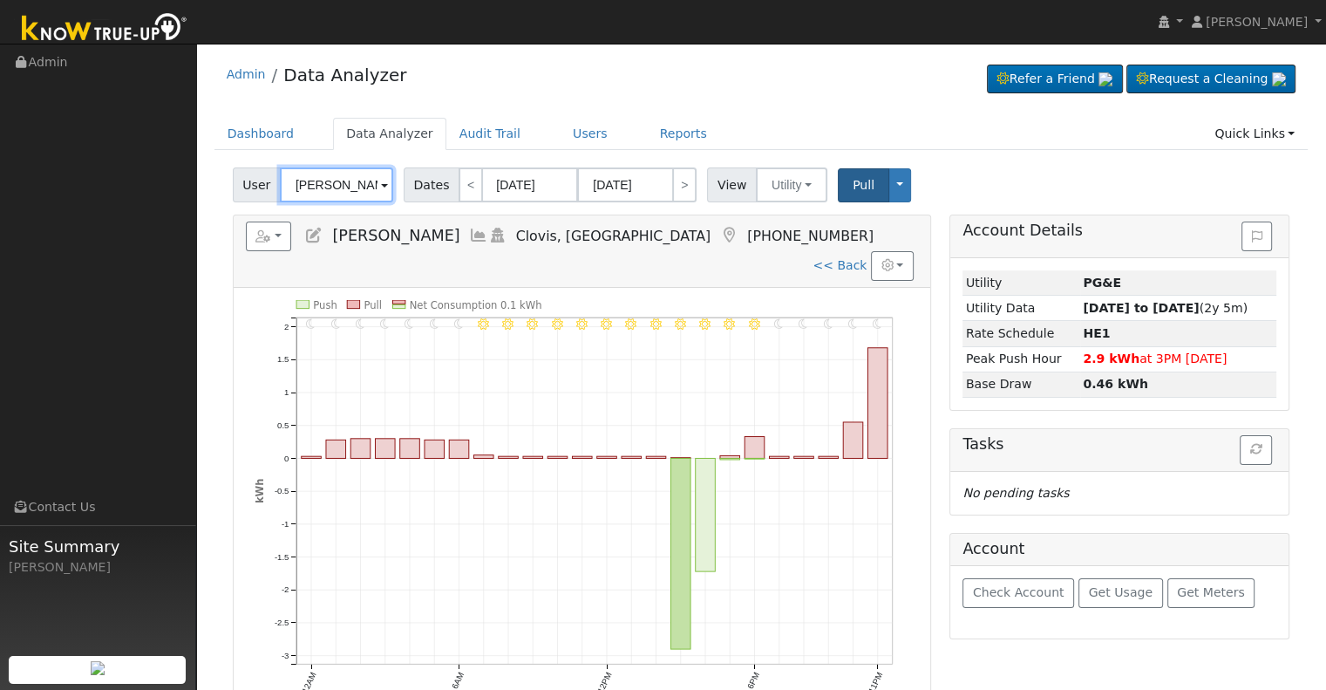
click at [338, 186] on input "[PERSON_NAME]" at bounding box center [336, 184] width 113 height 35
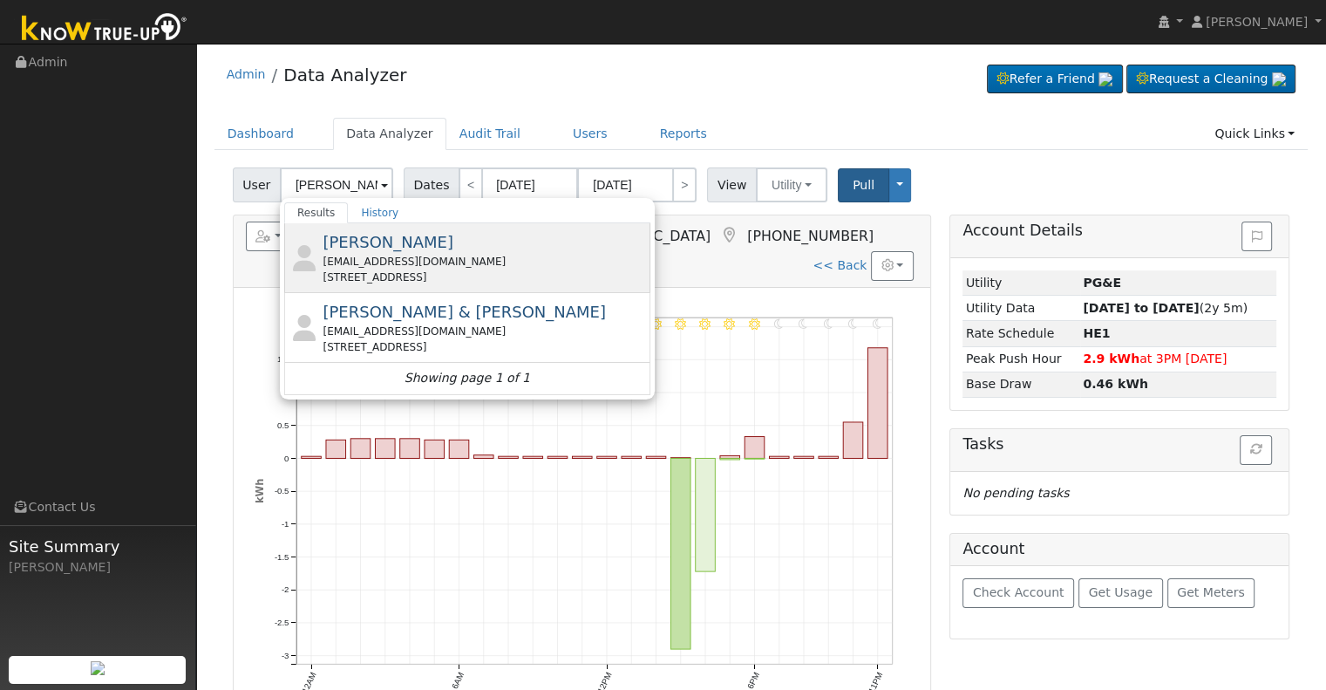
click at [374, 248] on span "[PERSON_NAME]" at bounding box center [388, 242] width 131 height 18
type input "[PERSON_NAME]"
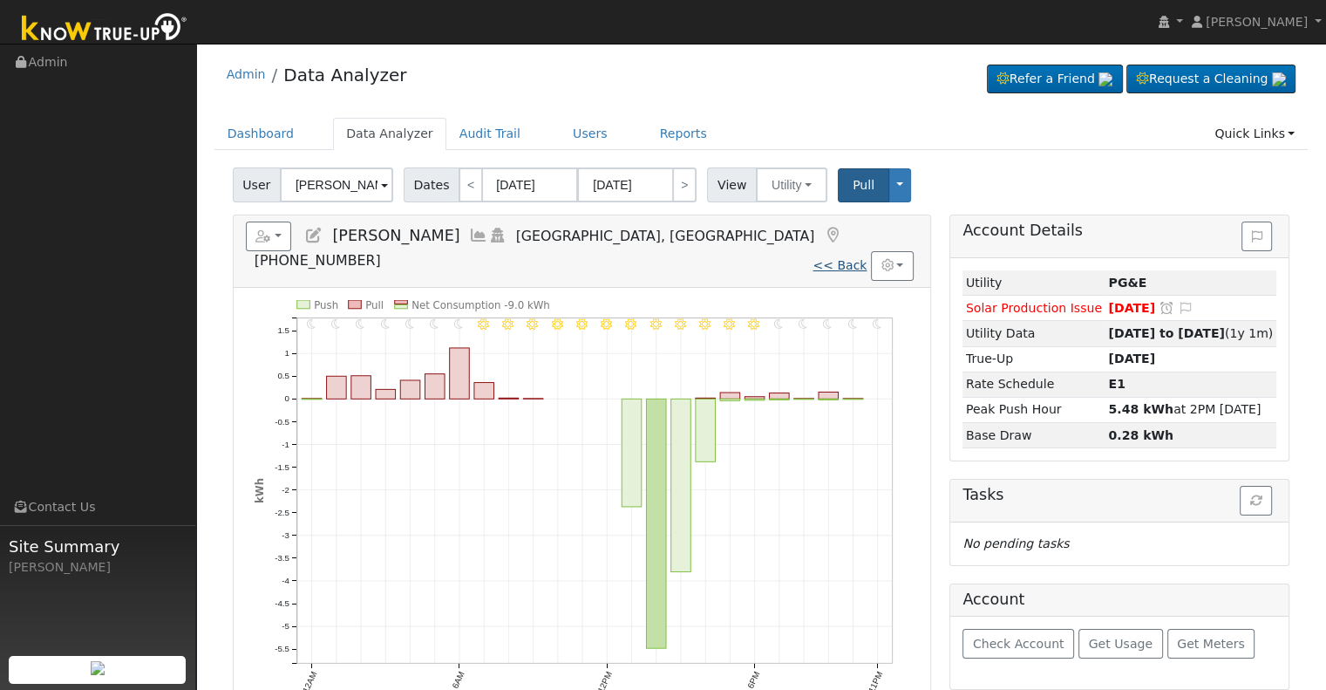
click at [857, 258] on link "<< Back" at bounding box center [839, 265] width 54 height 14
type input "[DATE]"
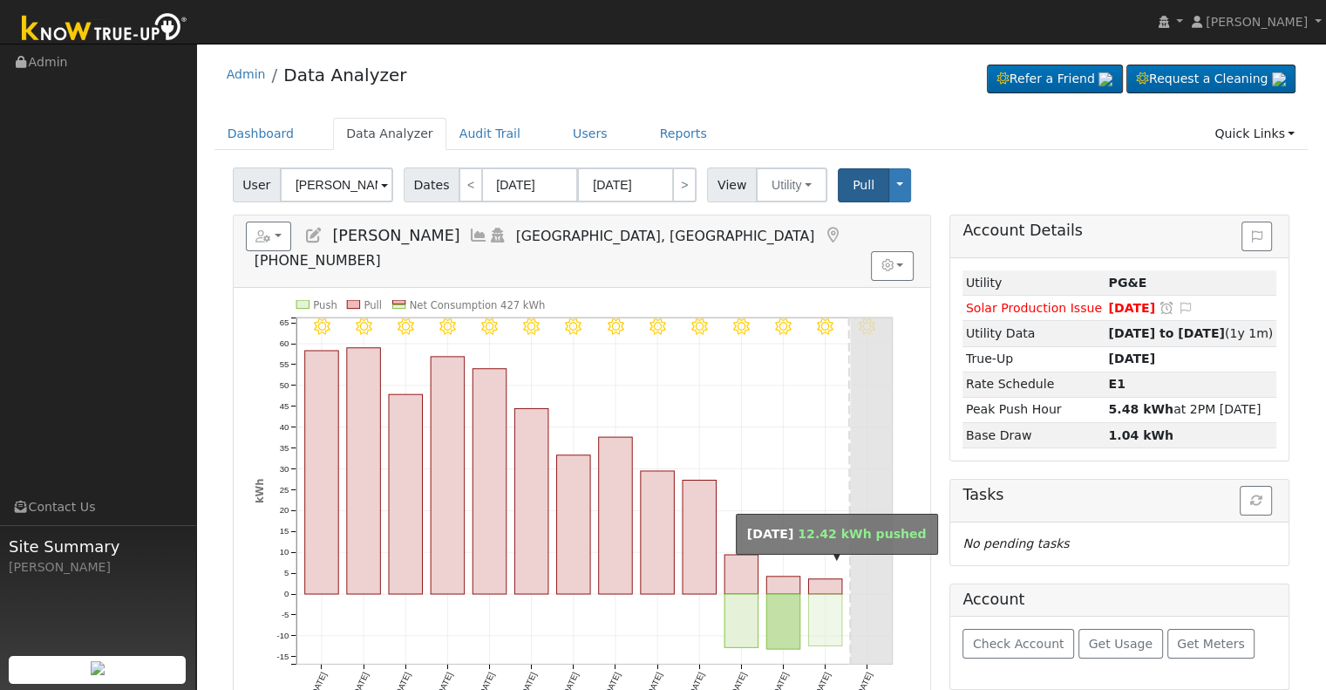
click at [820, 594] on rect "onclick=""" at bounding box center [825, 619] width 34 height 51
type input "[DATE]"
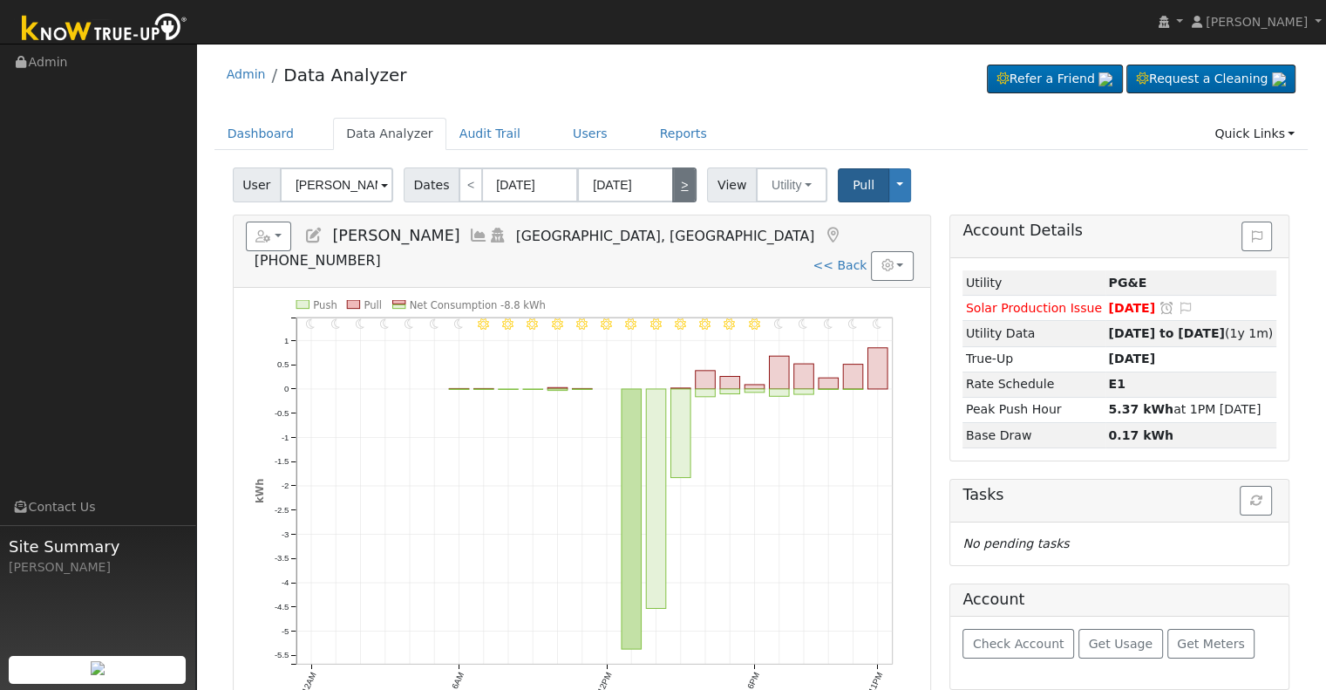
click at [676, 194] on link ">" at bounding box center [684, 184] width 24 height 35
type input "[DATE]"
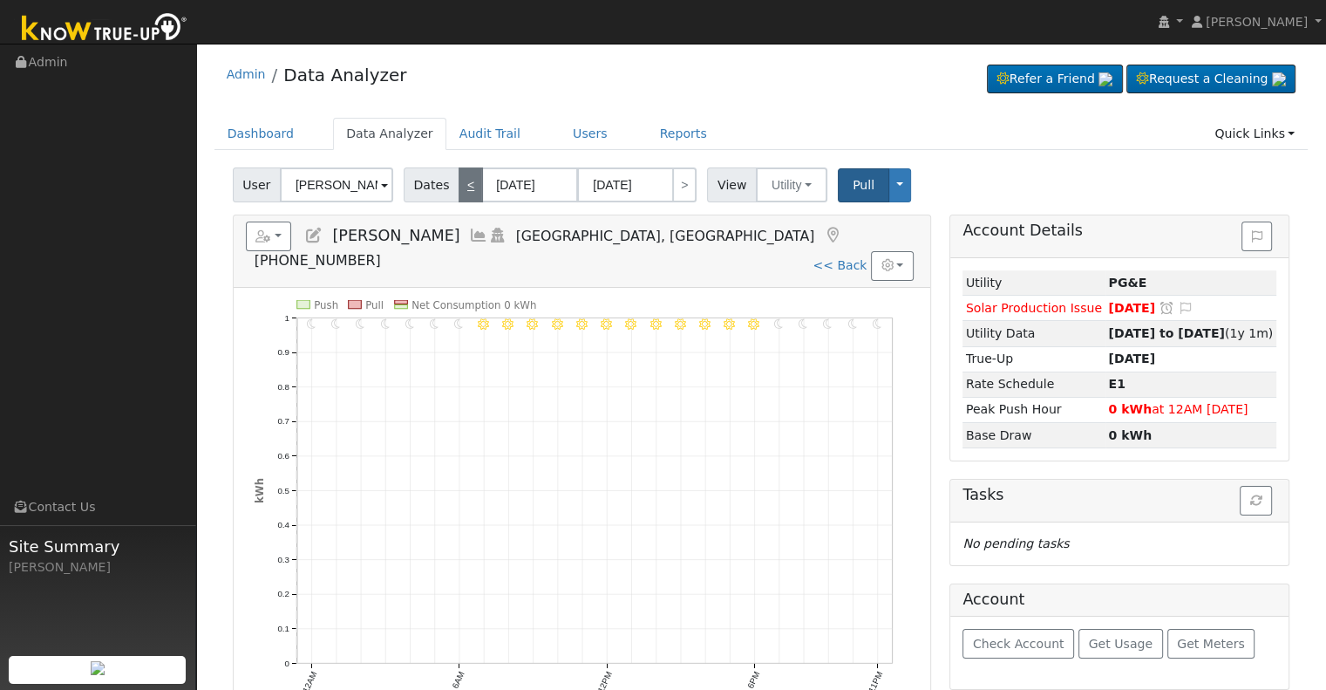
click at [460, 189] on link "<" at bounding box center [471, 184] width 24 height 35
type input "[DATE]"
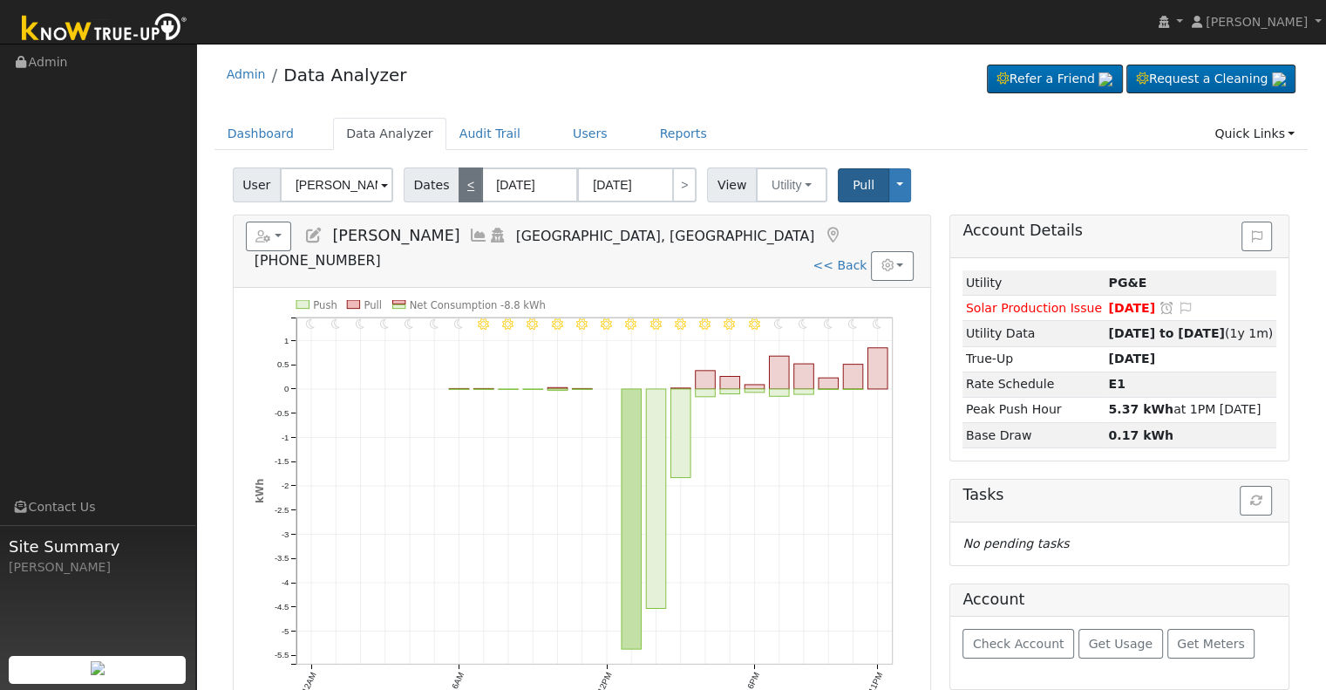
click at [460, 189] on link "<" at bounding box center [471, 184] width 24 height 35
type input "[DATE]"
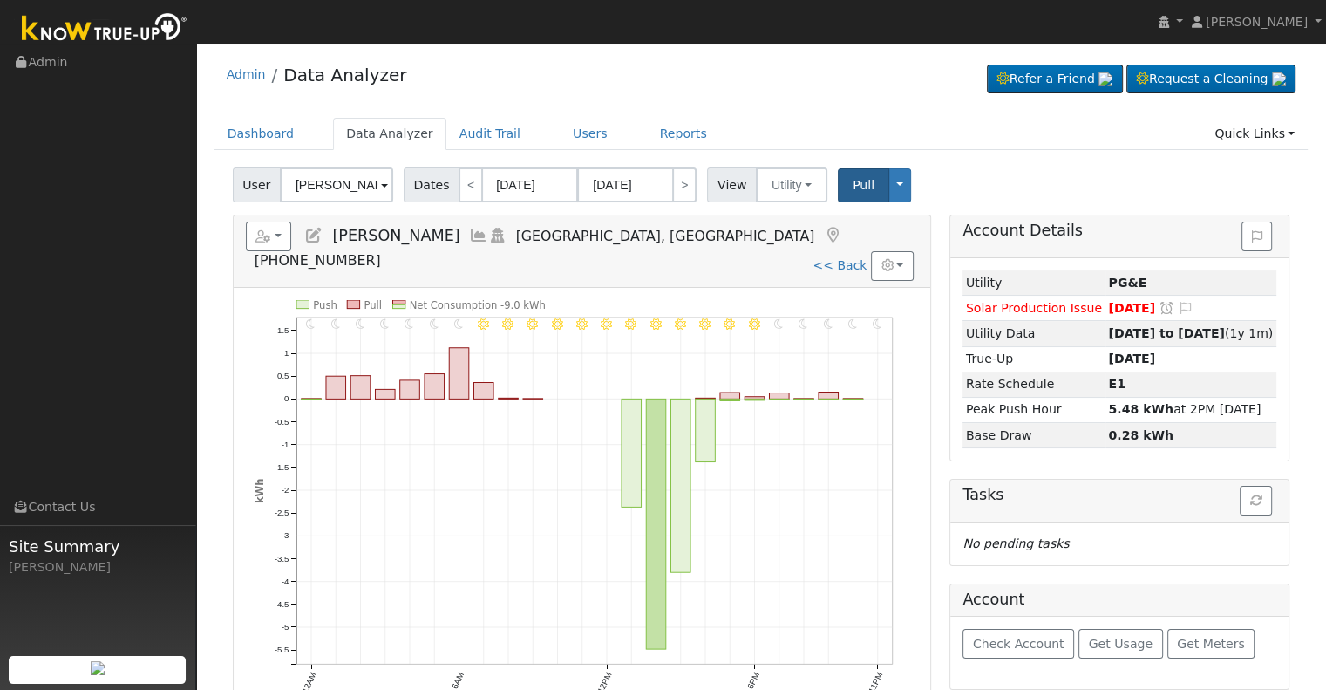
click at [469, 238] on icon at bounding box center [478, 236] width 19 height 16
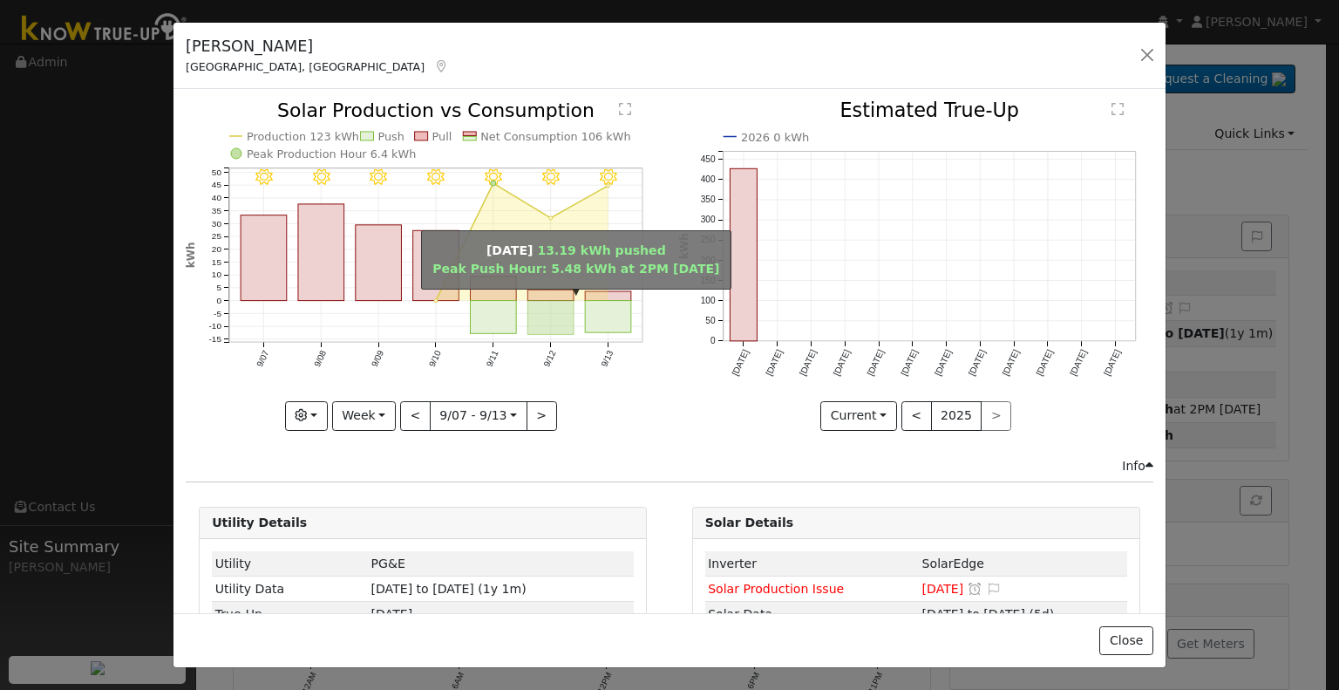
click at [546, 301] on rect "onclick=""" at bounding box center [551, 318] width 46 height 34
type input "[DATE]"
